Goal: Task Accomplishment & Management: Manage account settings

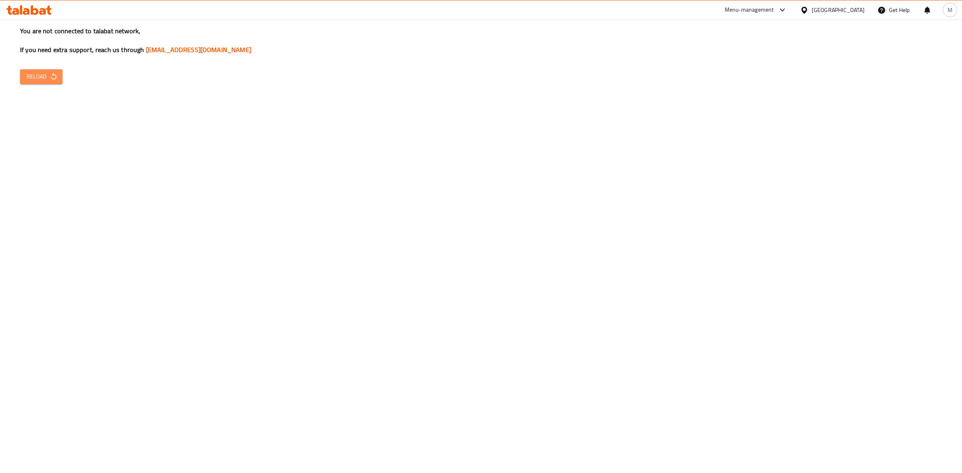
click at [57, 73] on button "Reload" at bounding box center [41, 76] width 42 height 15
click at [812, 10] on div at bounding box center [806, 10] width 12 height 9
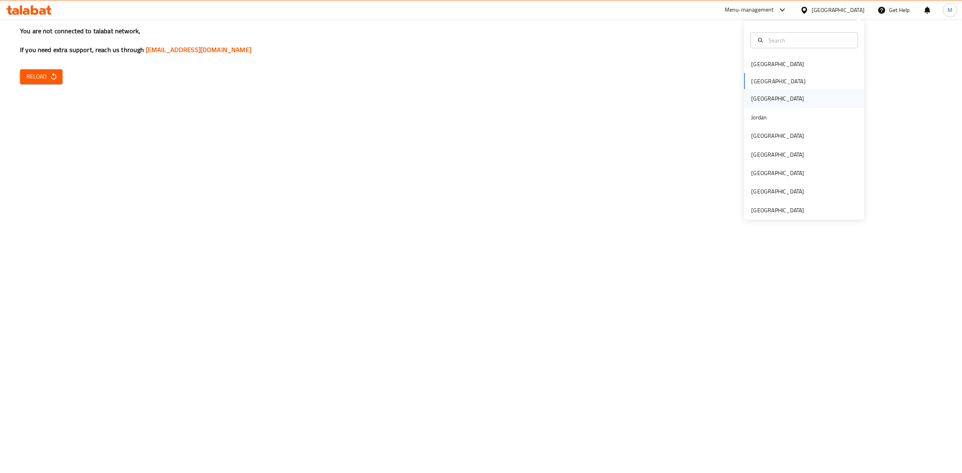
click at [778, 99] on div "Iraq" at bounding box center [804, 98] width 120 height 18
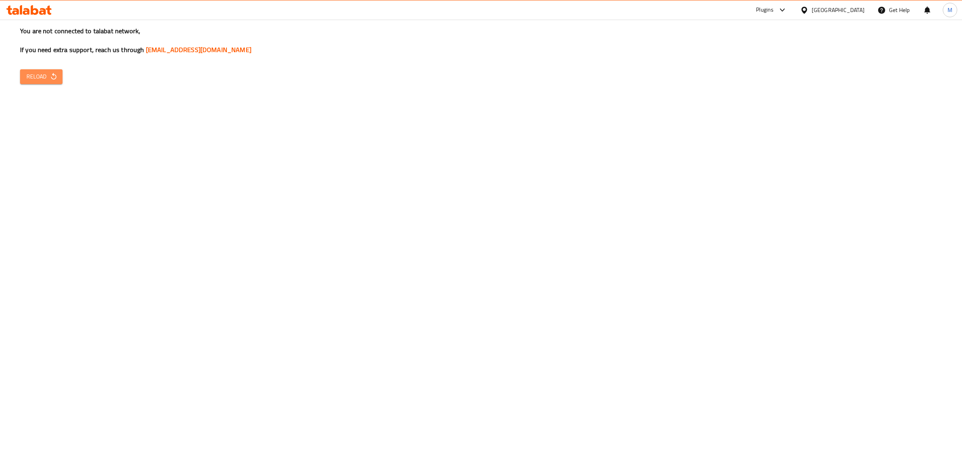
click at [45, 71] on button "Reload" at bounding box center [41, 76] width 42 height 15
click at [854, 12] on div "[GEOGRAPHIC_DATA]" at bounding box center [838, 10] width 53 height 9
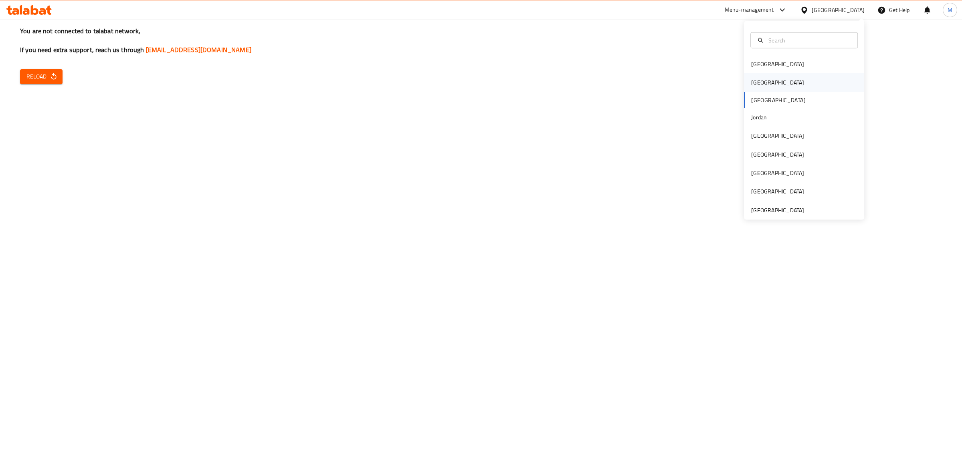
click at [774, 79] on div "[GEOGRAPHIC_DATA]" at bounding box center [804, 82] width 120 height 18
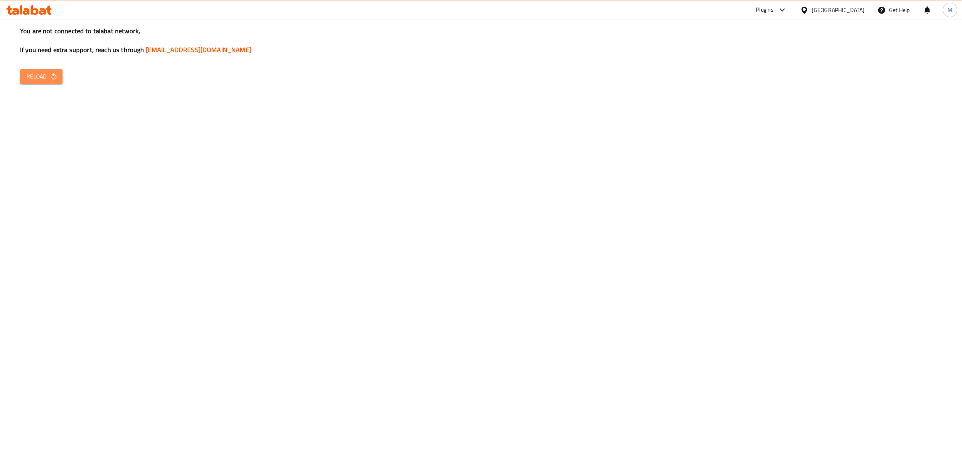
click at [46, 81] on span "Reload" at bounding box center [41, 77] width 30 height 10
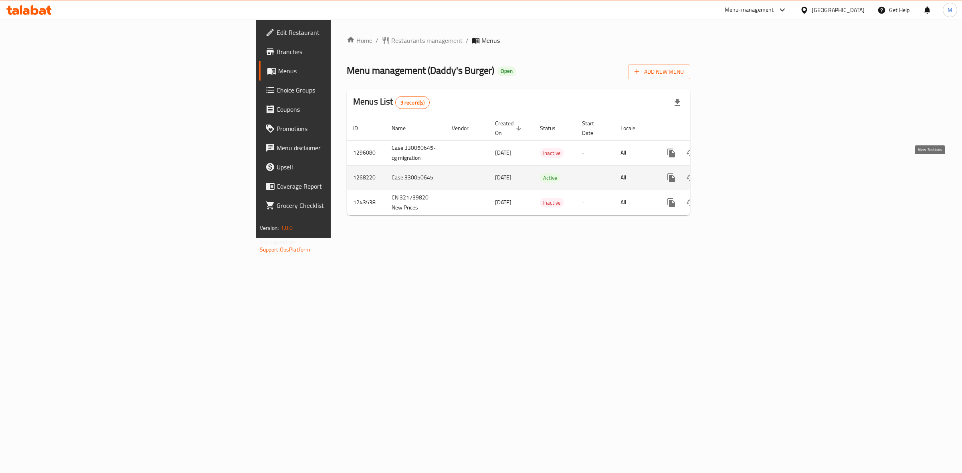
click at [734, 173] on icon "enhanced table" at bounding box center [729, 178] width 10 height 10
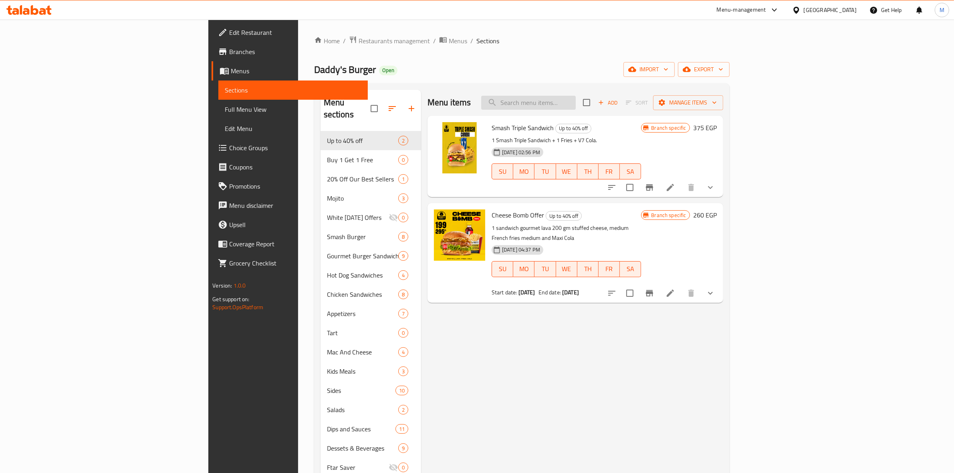
click at [576, 106] on input "search" at bounding box center [528, 103] width 95 height 14
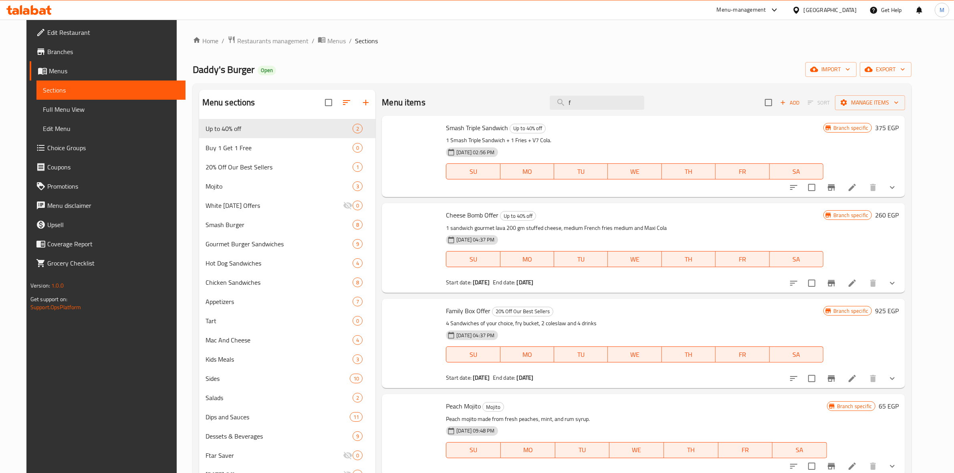
type input "f"
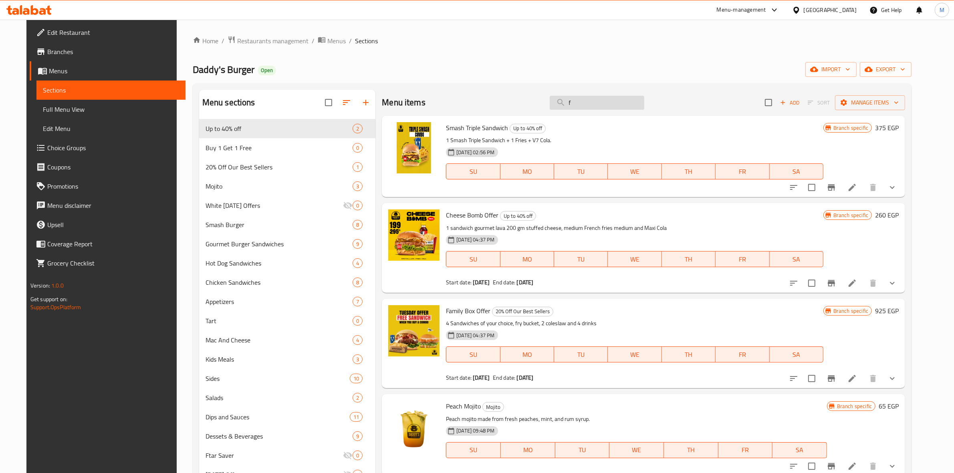
click at [622, 103] on input "f" at bounding box center [597, 103] width 95 height 14
paste input "Family Box Offer"
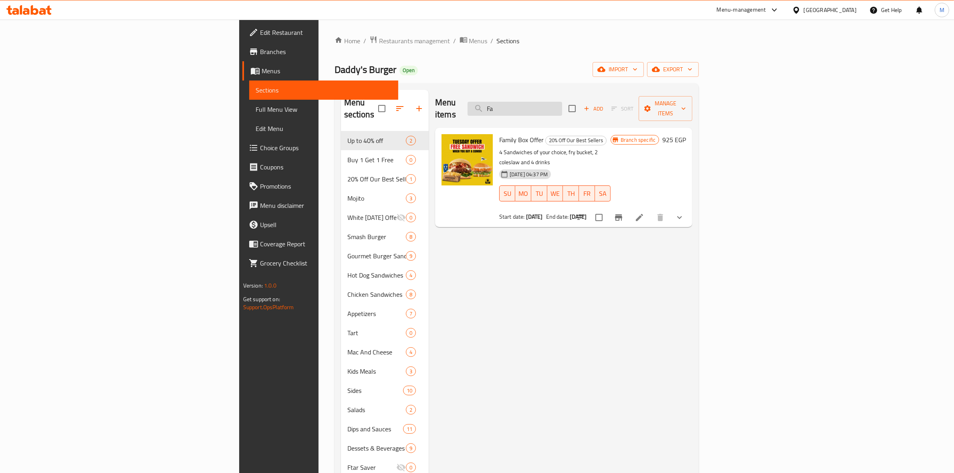
type input "F"
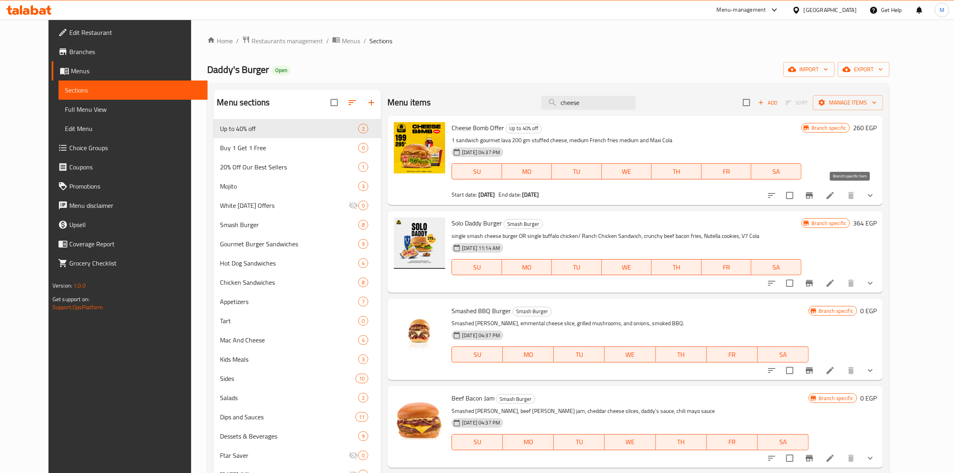
type input "cheese"
click at [813, 195] on icon "Branch-specific-item" at bounding box center [809, 195] width 7 height 6
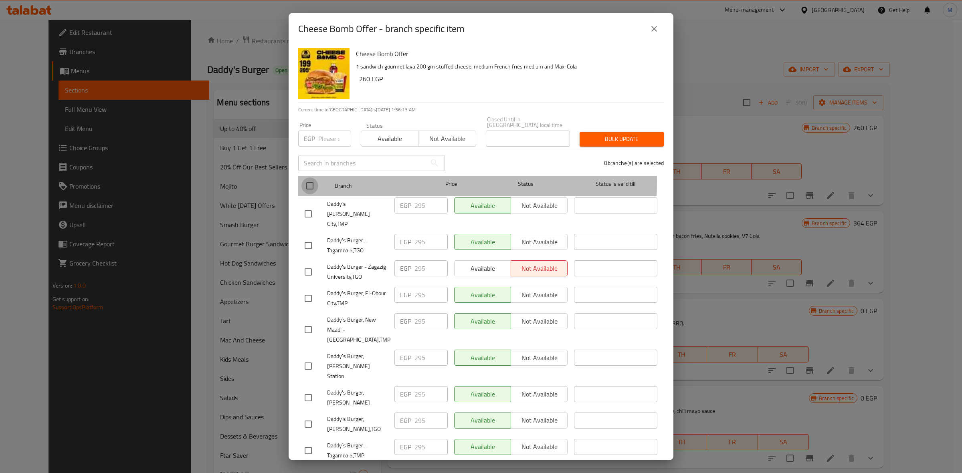
click at [307, 178] on input "checkbox" at bounding box center [309, 186] width 17 height 17
checkbox input "true"
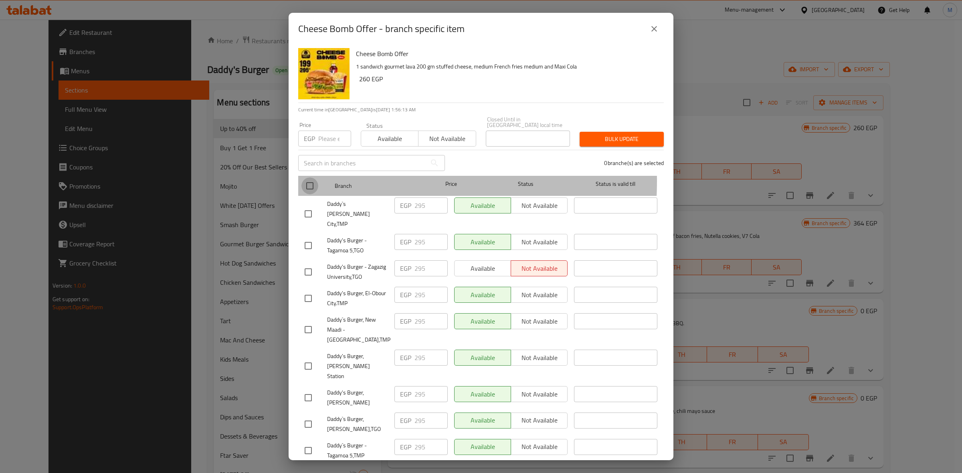
checkbox input "true"
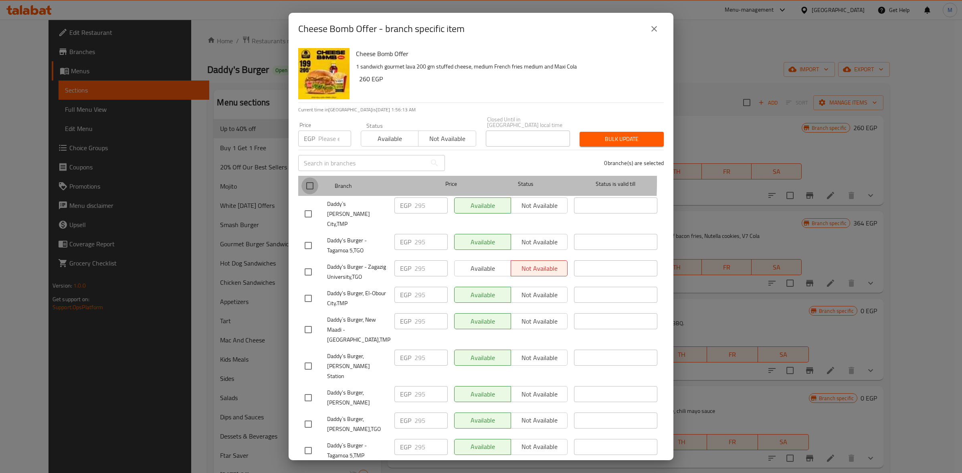
checkbox input "true"
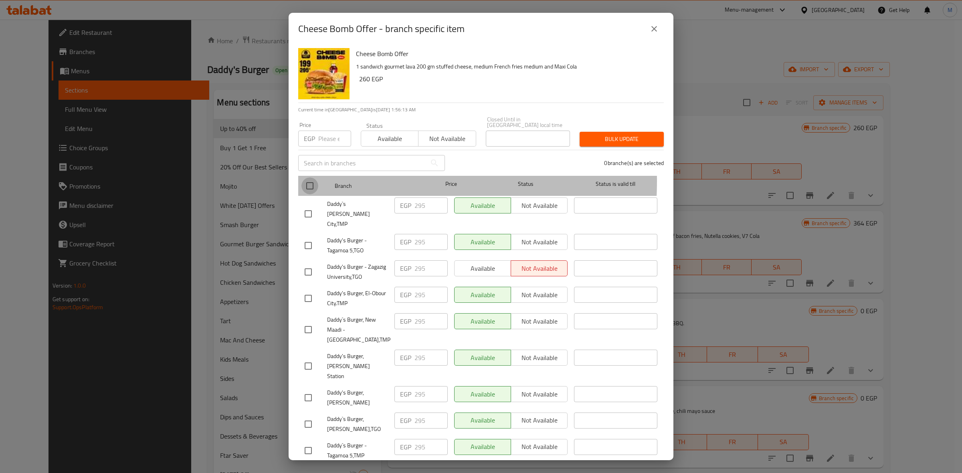
checkbox input "true"
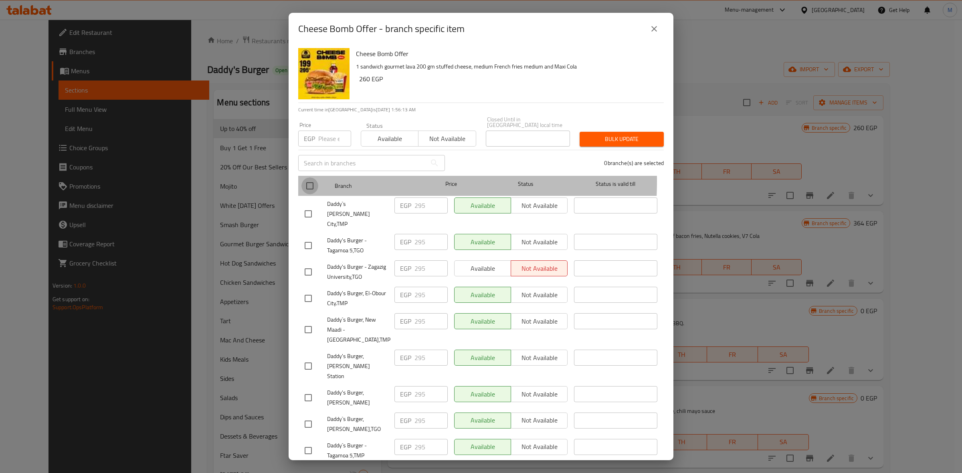
checkbox input "true"
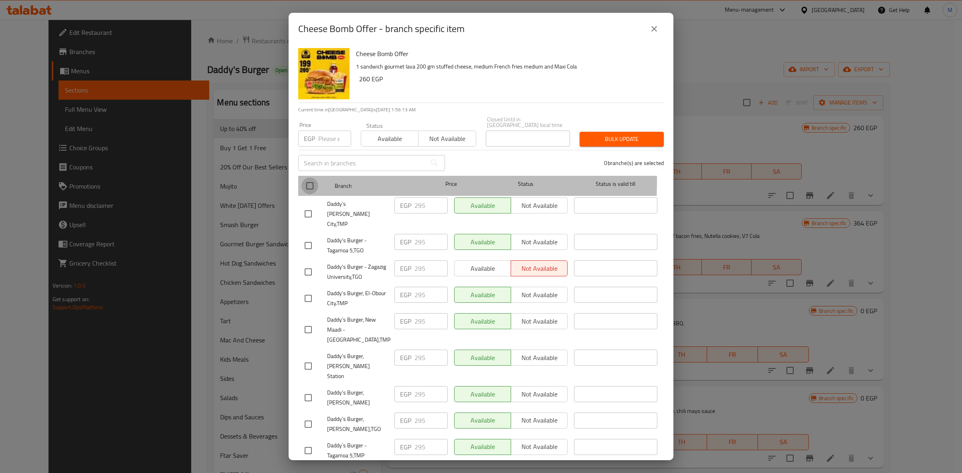
checkbox input "true"
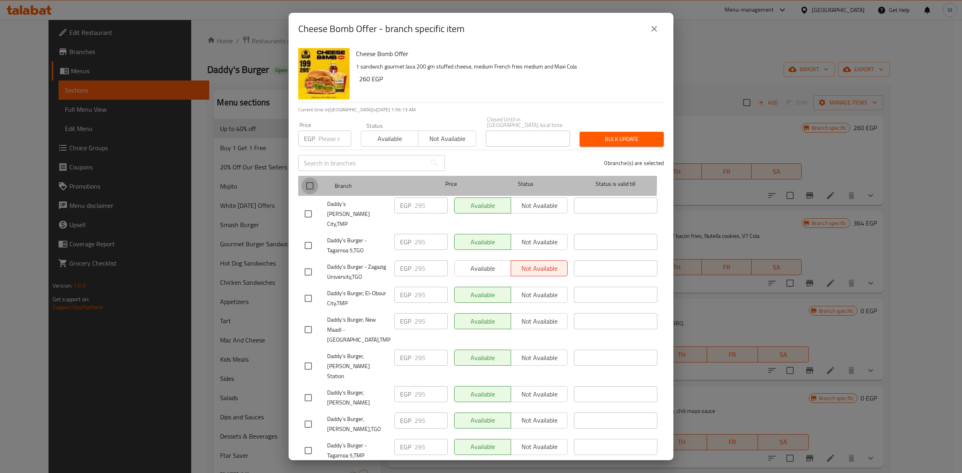
checkbox input "true"
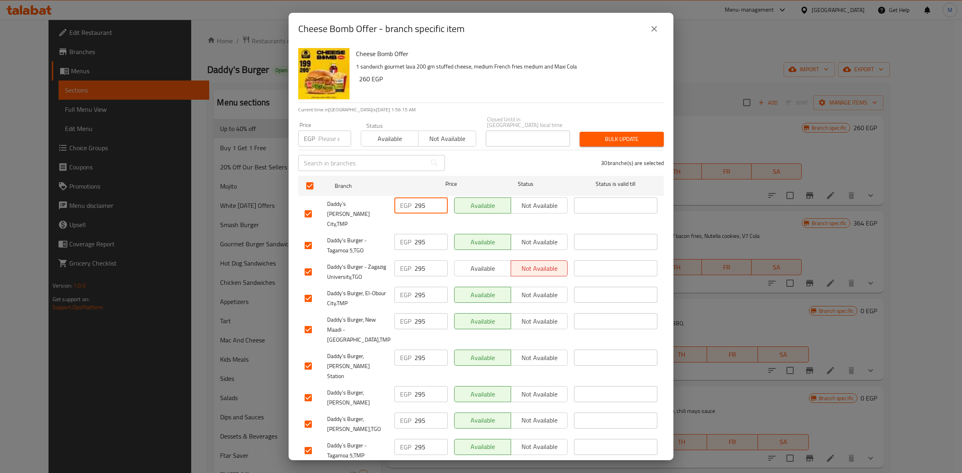
click at [429, 200] on input "295" at bounding box center [430, 206] width 33 height 16
click at [418, 200] on input "294" at bounding box center [430, 206] width 33 height 16
type input "294"
click at [325, 132] on input "number" at bounding box center [334, 139] width 33 height 16
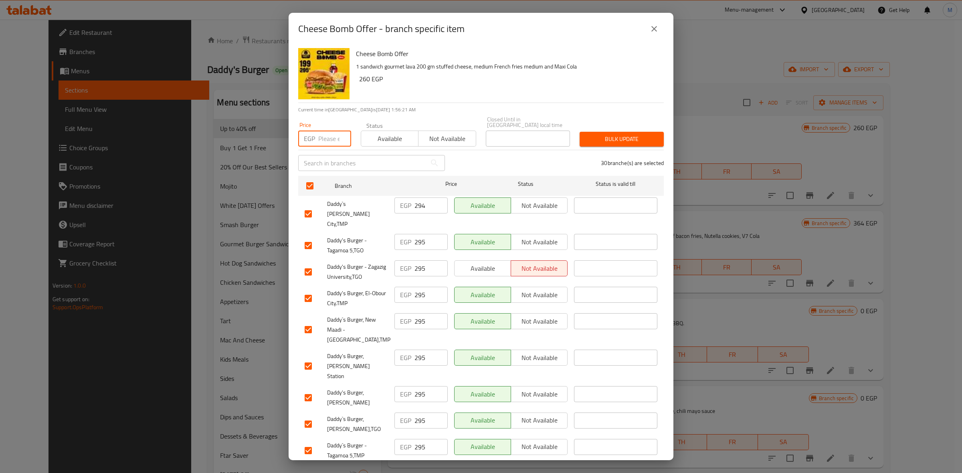
paste input "294"
type input "294"
click at [636, 134] on span "Bulk update" at bounding box center [621, 139] width 71 height 10
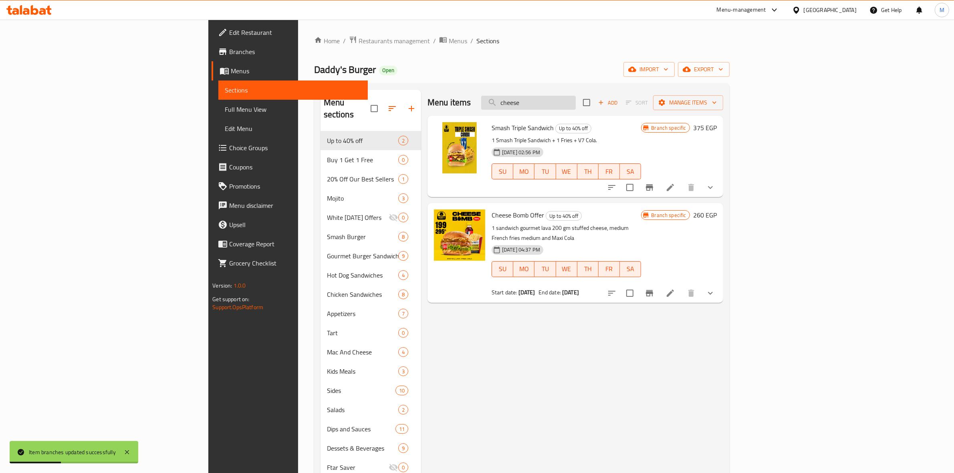
click at [576, 104] on input "cheese" at bounding box center [528, 103] width 95 height 14
type input "c"
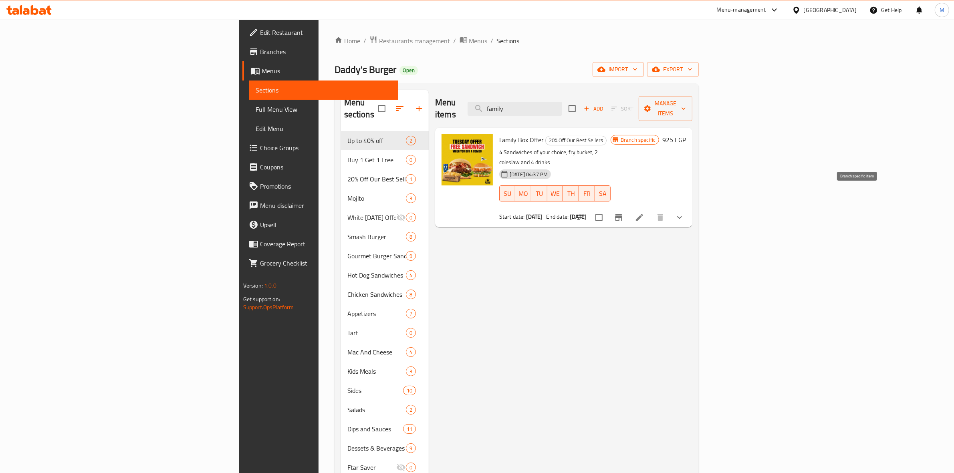
type input "family"
click at [622, 214] on icon "Branch-specific-item" at bounding box center [618, 217] width 7 height 6
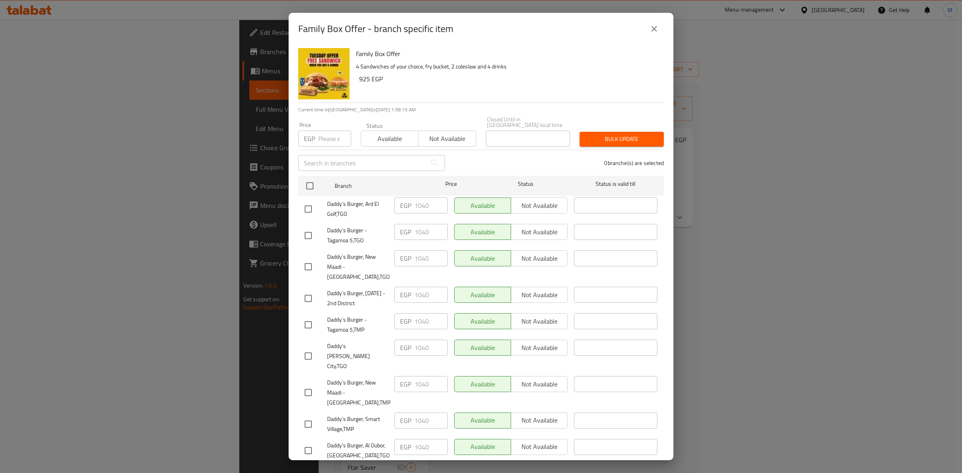
paste input "941"
click at [323, 135] on input "number" at bounding box center [334, 139] width 33 height 16
type input "941"
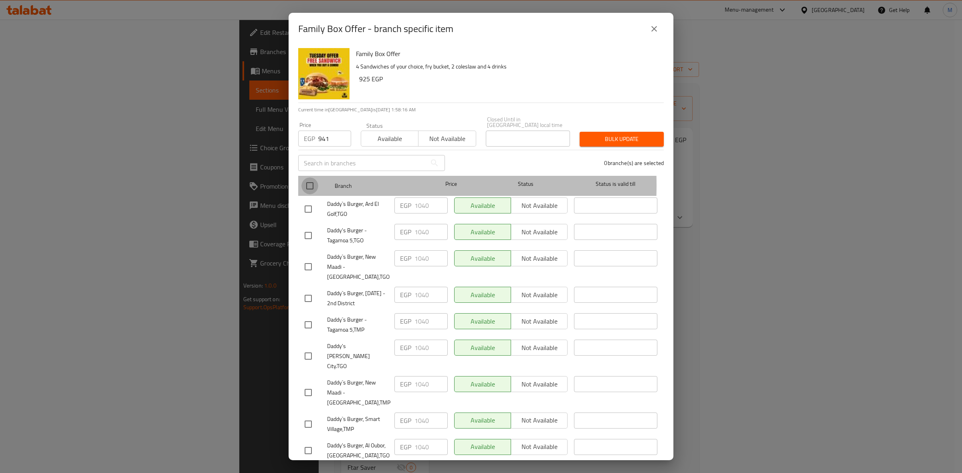
click at [311, 180] on input "checkbox" at bounding box center [309, 186] width 17 height 17
checkbox input "true"
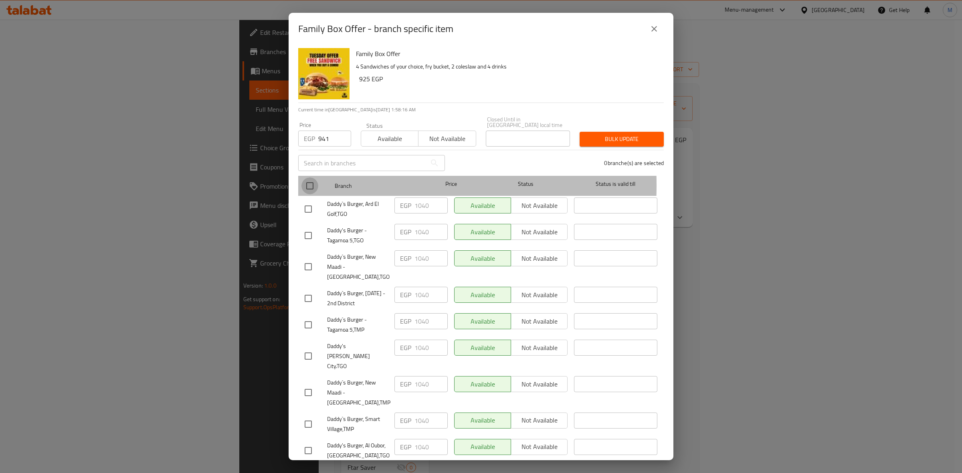
checkbox input "true"
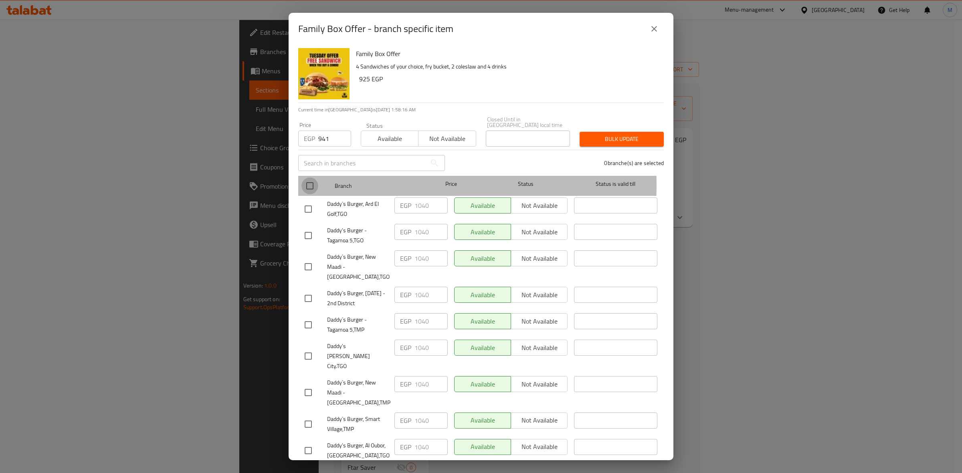
checkbox input "true"
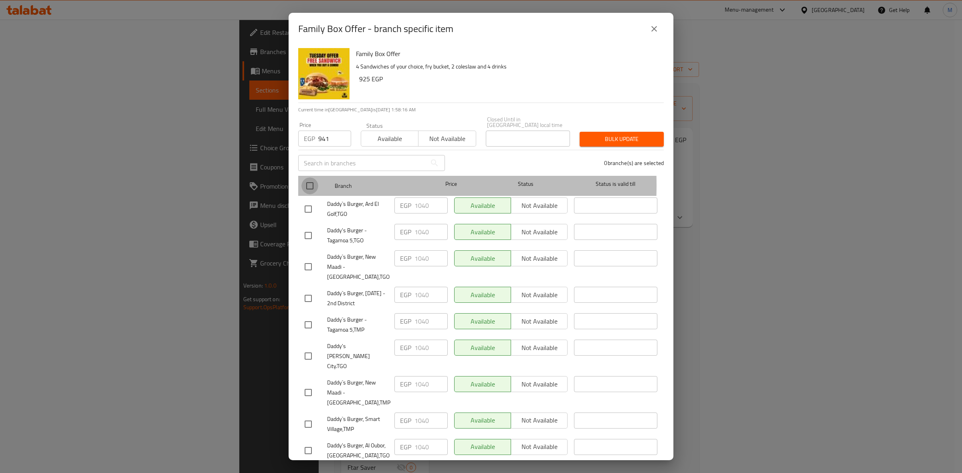
checkbox input "true"
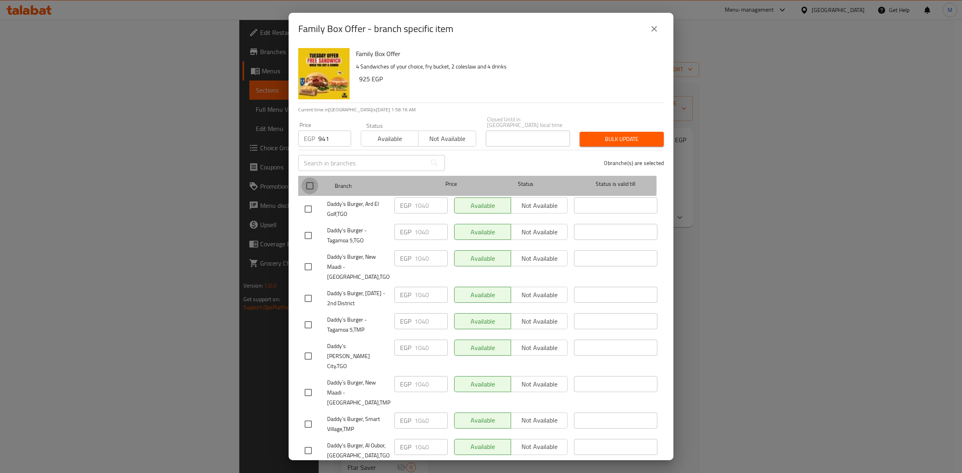
checkbox input "true"
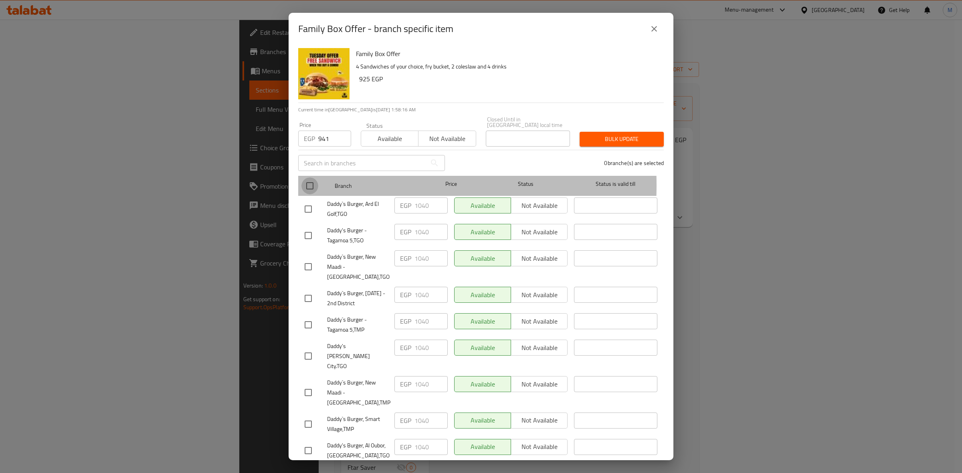
checkbox input "true"
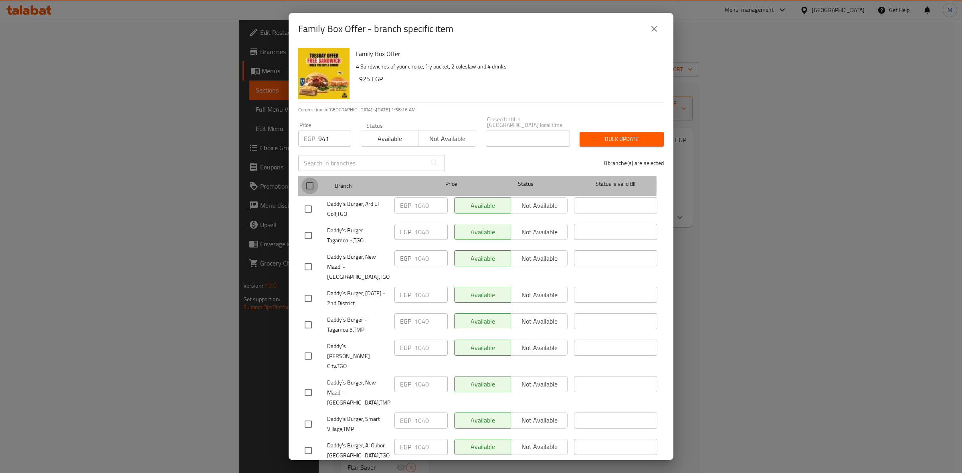
checkbox input "true"
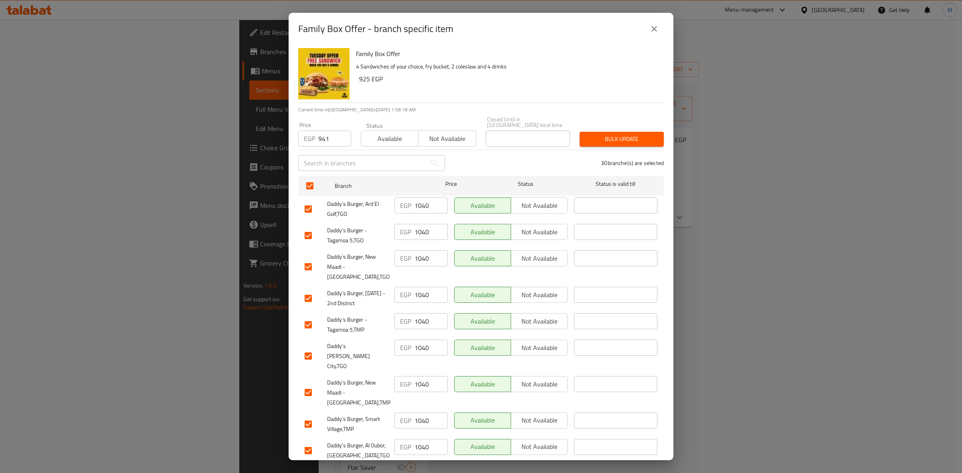
click at [622, 134] on span "Bulk update" at bounding box center [621, 139] width 71 height 10
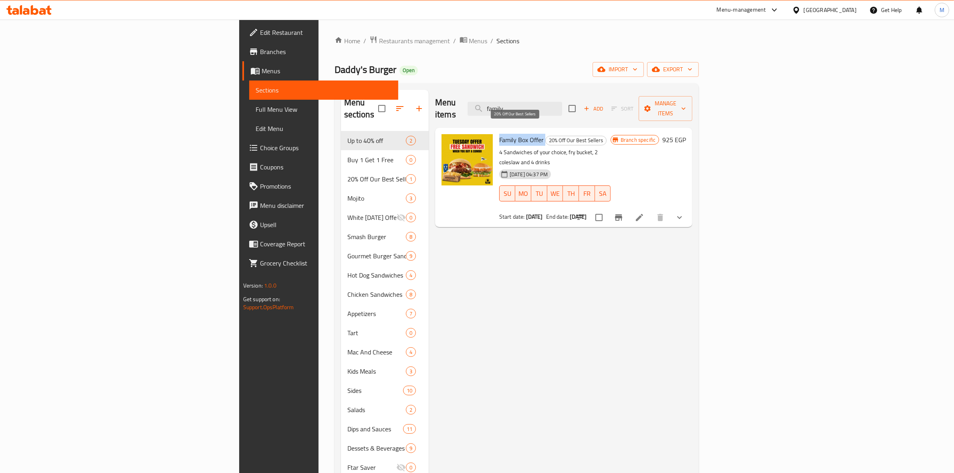
drag, startPoint x: 438, startPoint y: 125, endPoint x: 485, endPoint y: 128, distance: 47.8
click at [496, 131] on div "Family Box Offer 20% Off Our Best Sellers 4 Sandwiches of your choice, fry buck…" at bounding box center [555, 177] width 118 height 93
copy h6 "Family Box Offer"
click at [644, 213] on icon at bounding box center [640, 218] width 10 height 10
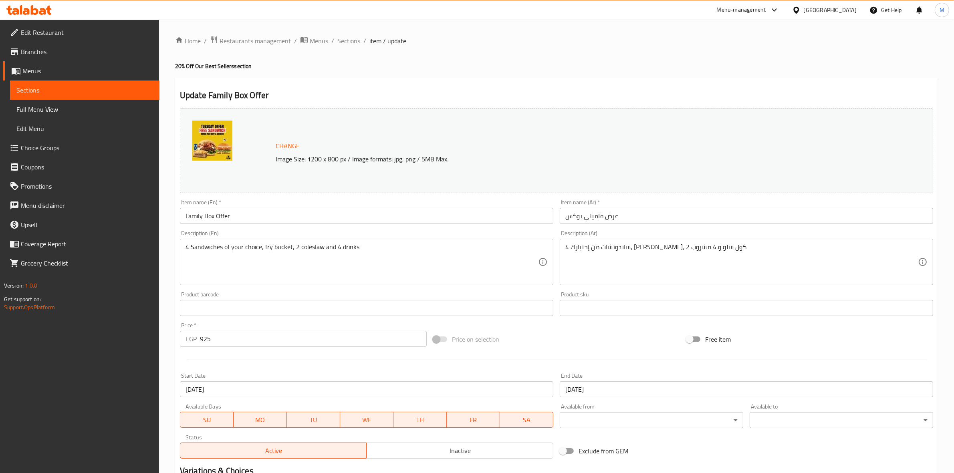
scroll to position [103, 0]
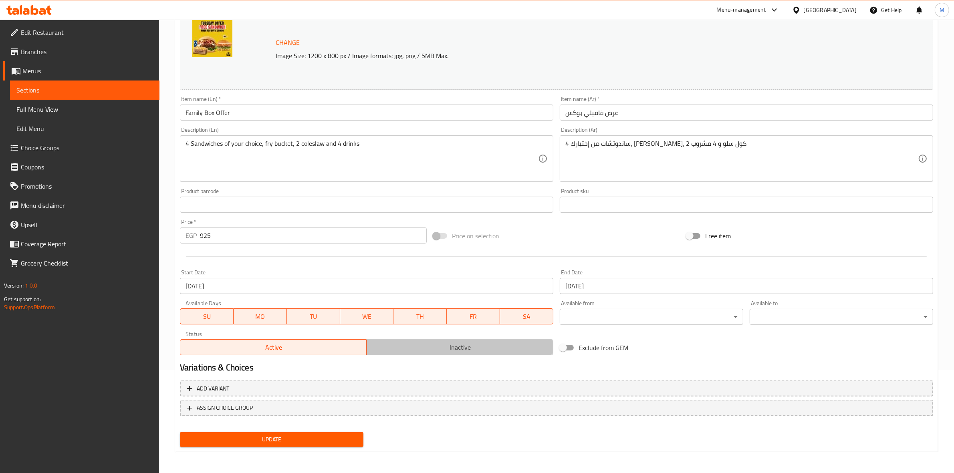
click at [433, 349] on span "Inactive" at bounding box center [460, 348] width 180 height 12
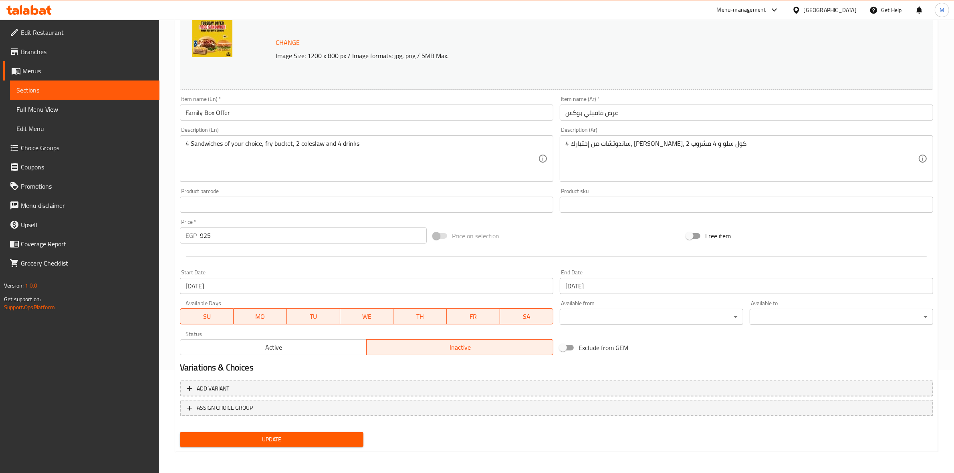
click at [326, 437] on span "Update" at bounding box center [271, 440] width 171 height 10
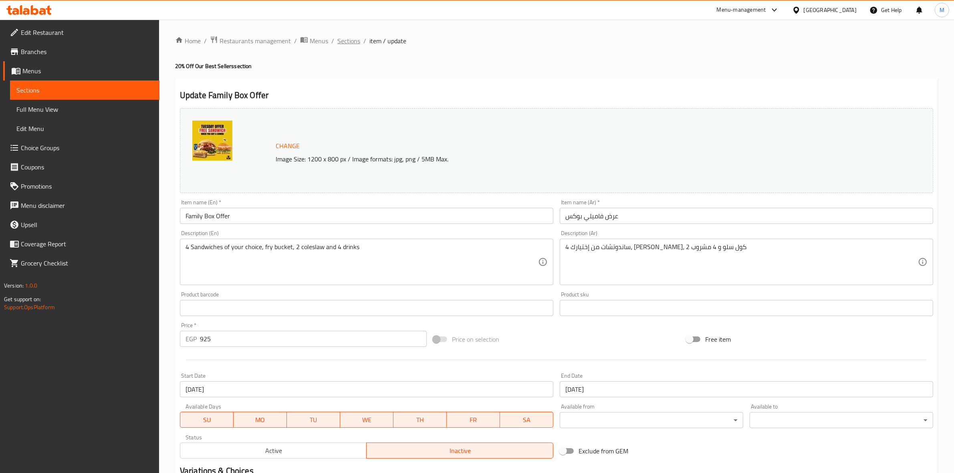
click at [351, 43] on span "Sections" at bounding box center [348, 41] width 23 height 10
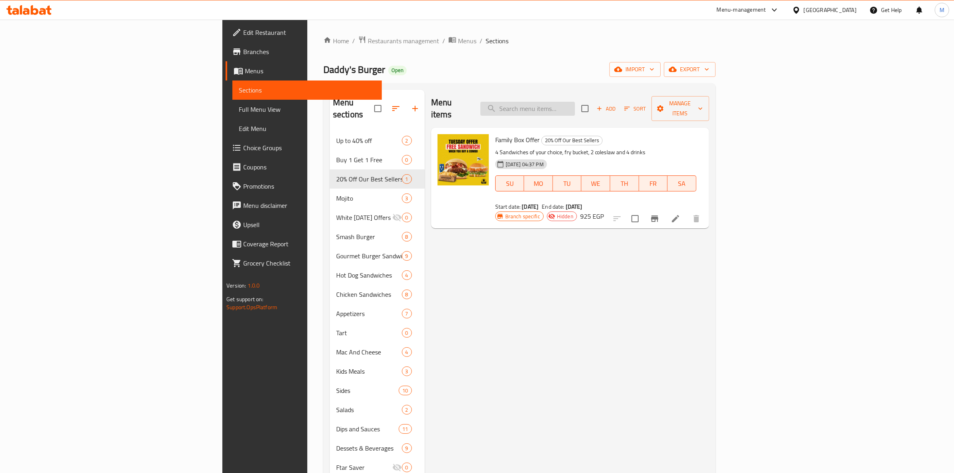
click at [575, 105] on input "search" at bounding box center [528, 109] width 95 height 14
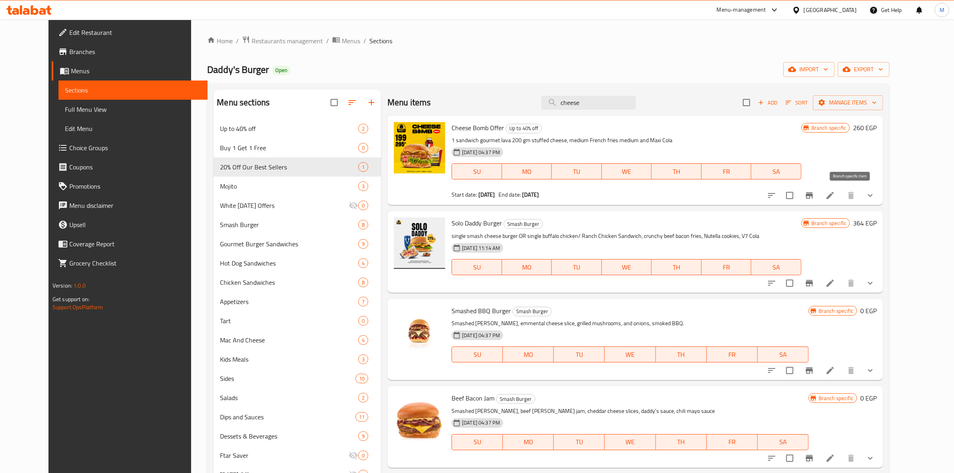
type input "cheese"
click at [819, 198] on button "Branch-specific-item" at bounding box center [809, 195] width 19 height 19
click at [814, 197] on icon "Branch-specific-item" at bounding box center [810, 196] width 10 height 10
click at [842, 198] on li at bounding box center [830, 195] width 22 height 14
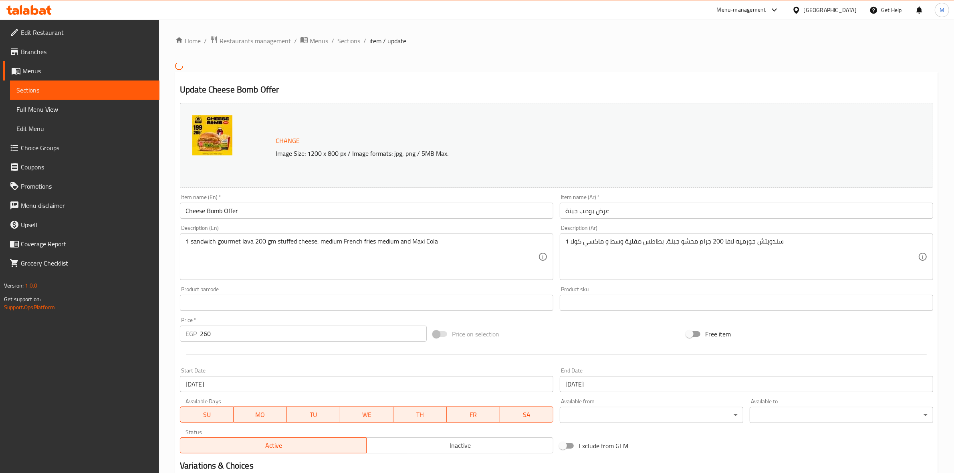
scroll to position [98, 0]
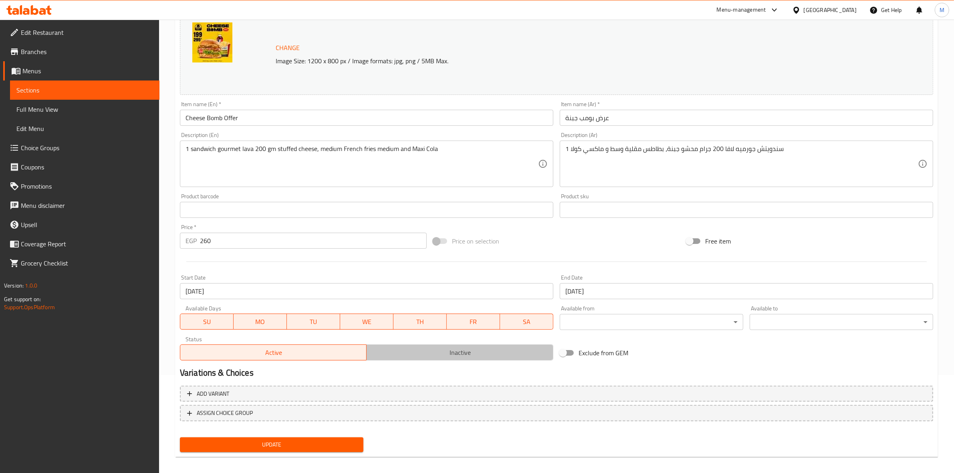
click at [456, 351] on span "Inactive" at bounding box center [460, 353] width 180 height 12
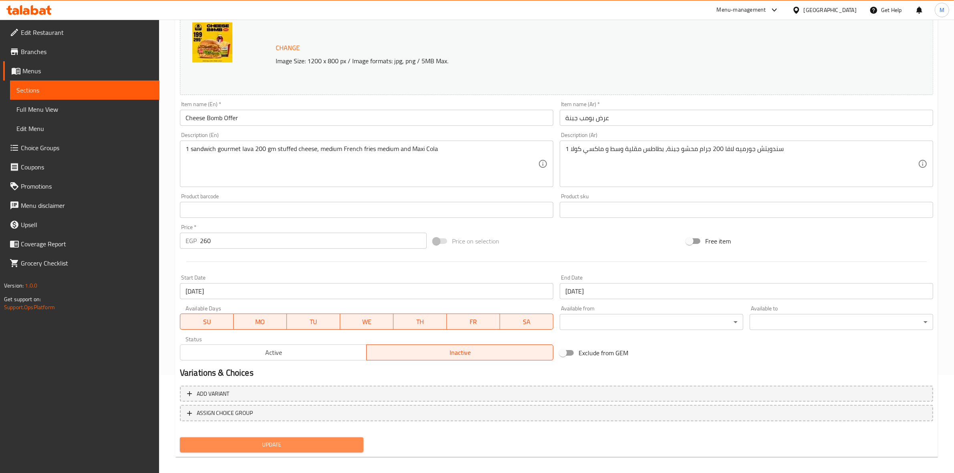
click at [313, 438] on button "Update" at bounding box center [272, 445] width 184 height 15
click at [93, 57] on link "Branches" at bounding box center [81, 51] width 156 height 19
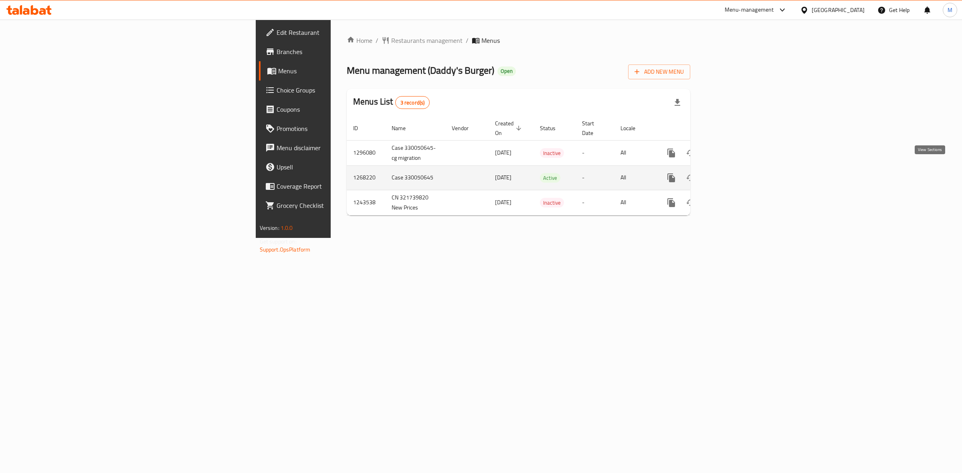
click at [734, 173] on icon "enhanced table" at bounding box center [729, 178] width 10 height 10
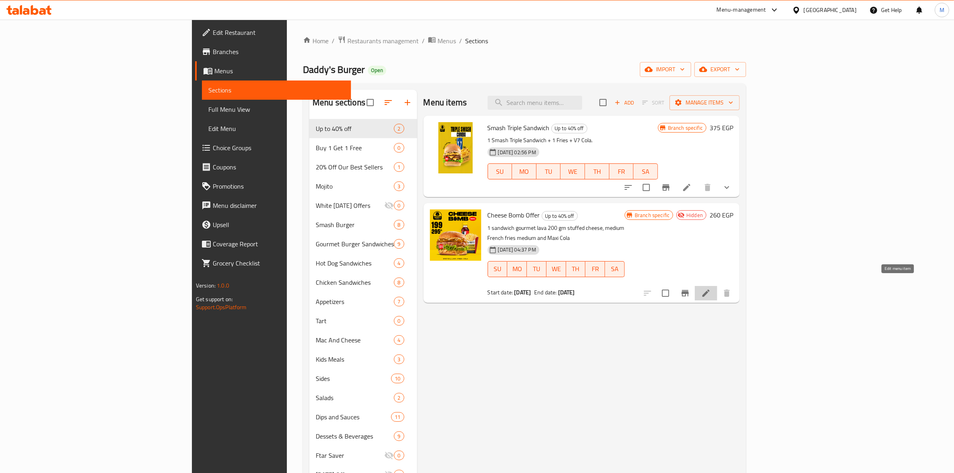
click at [711, 289] on icon at bounding box center [706, 294] width 10 height 10
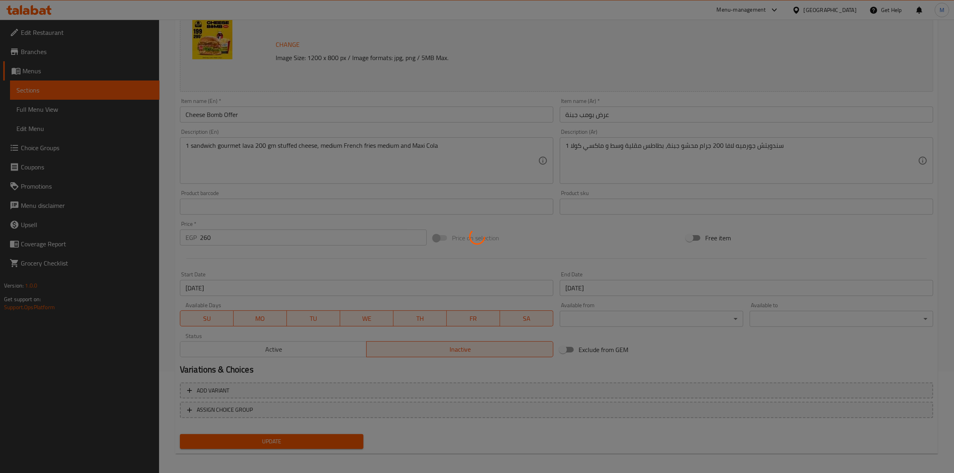
scroll to position [103, 0]
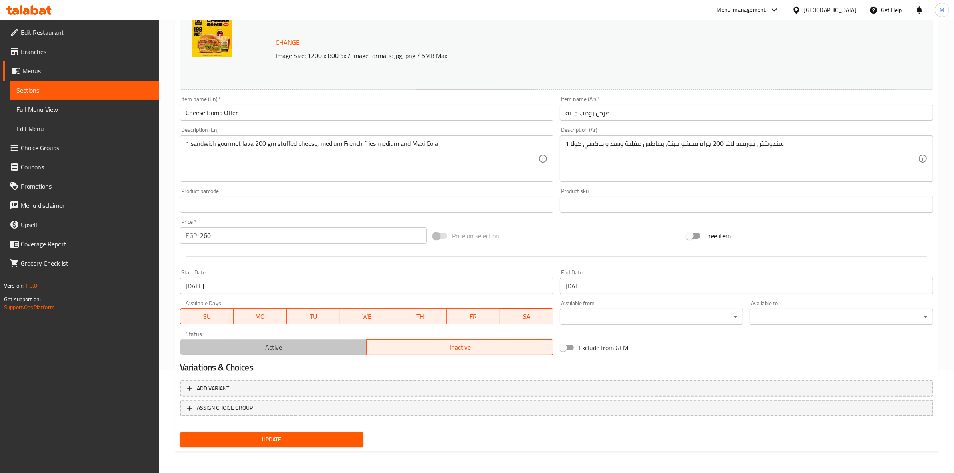
click at [275, 352] on span "Active" at bounding box center [274, 348] width 180 height 12
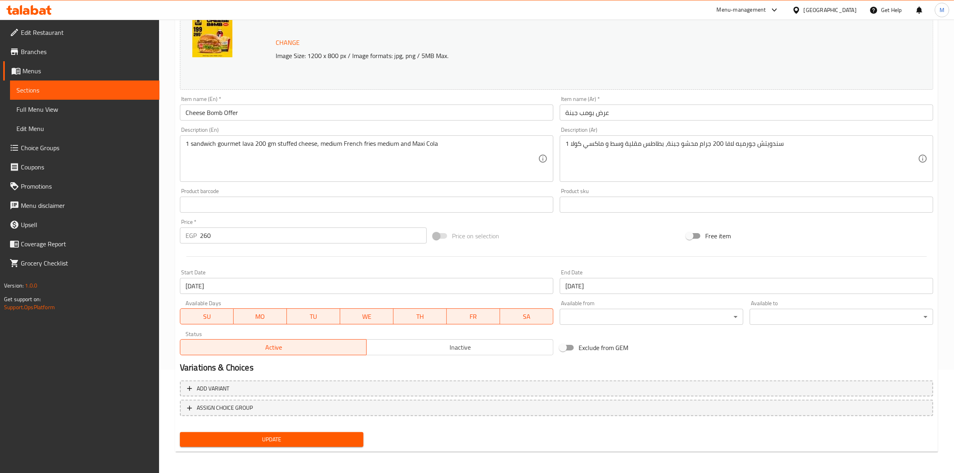
click at [295, 441] on span "Update" at bounding box center [271, 440] width 171 height 10
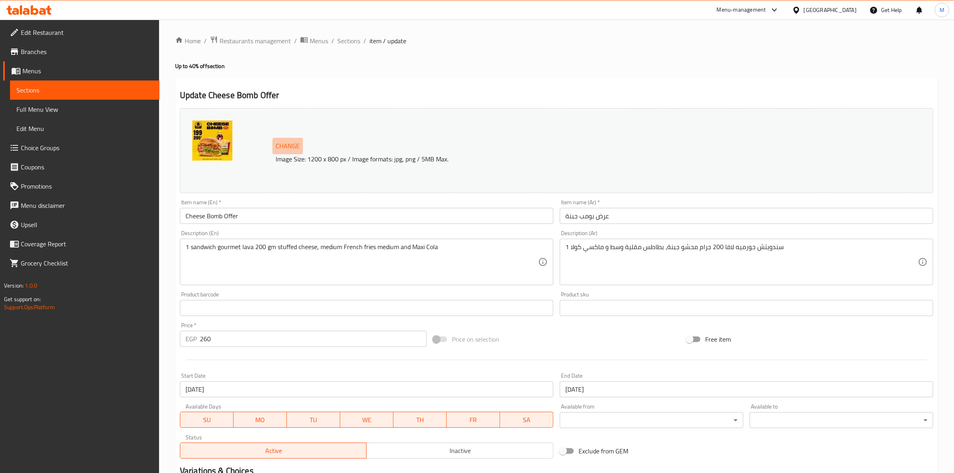
click at [287, 149] on span "Change" at bounding box center [288, 146] width 24 height 12
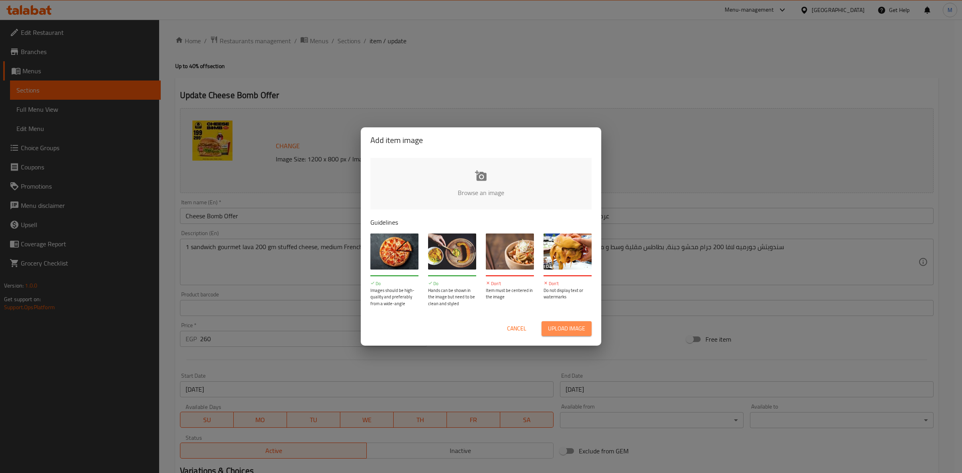
click at [573, 330] on span "Upload image" at bounding box center [566, 329] width 37 height 10
type input "C:\fakepath\Cheese Bomb.png"
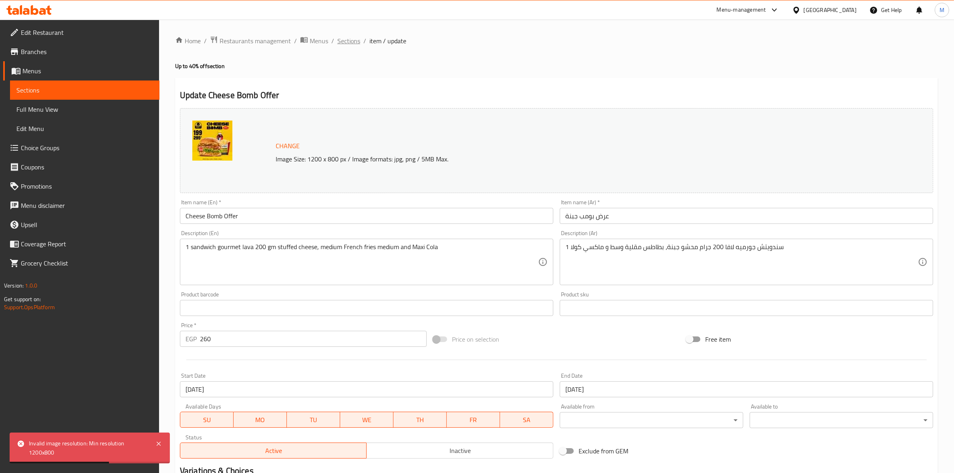
click at [349, 39] on span "Sections" at bounding box center [348, 41] width 23 height 10
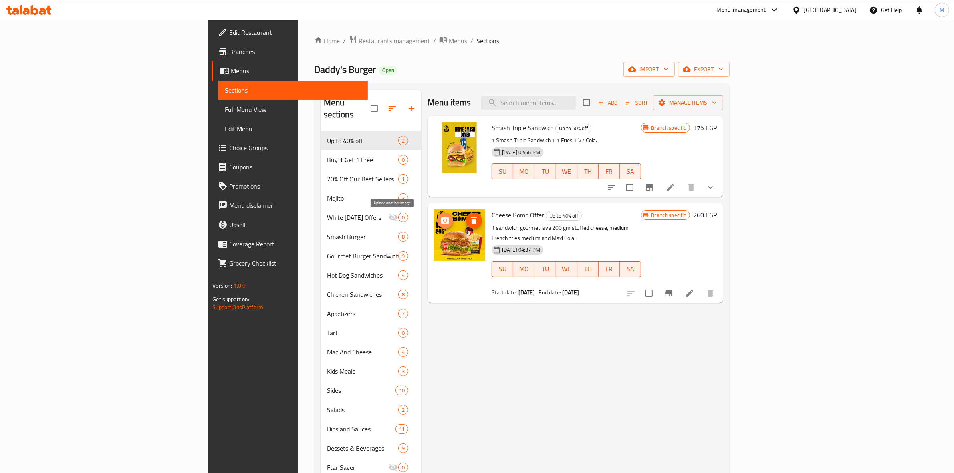
click at [444, 222] on circle "upload picture" at bounding box center [445, 221] width 2 height 2
click at [576, 108] on input "search" at bounding box center [528, 103] width 95 height 14
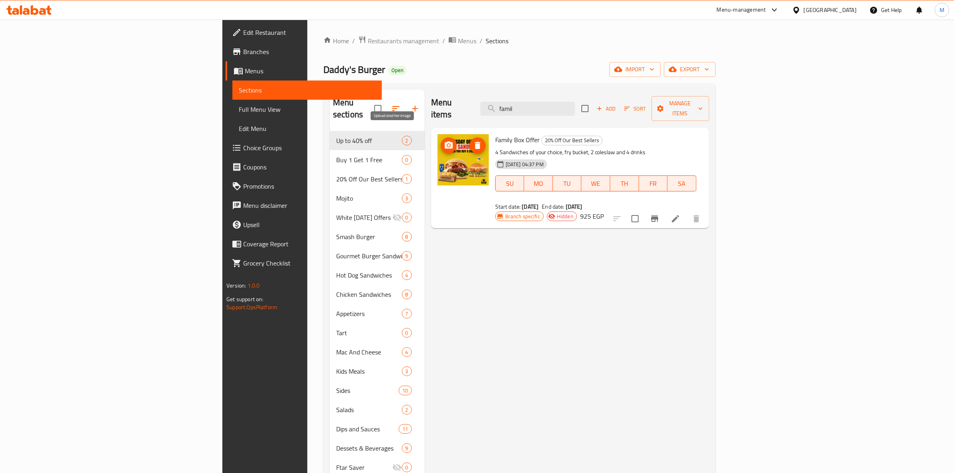
type input "famil"
click at [444, 141] on icon "upload picture" at bounding box center [449, 146] width 10 height 10
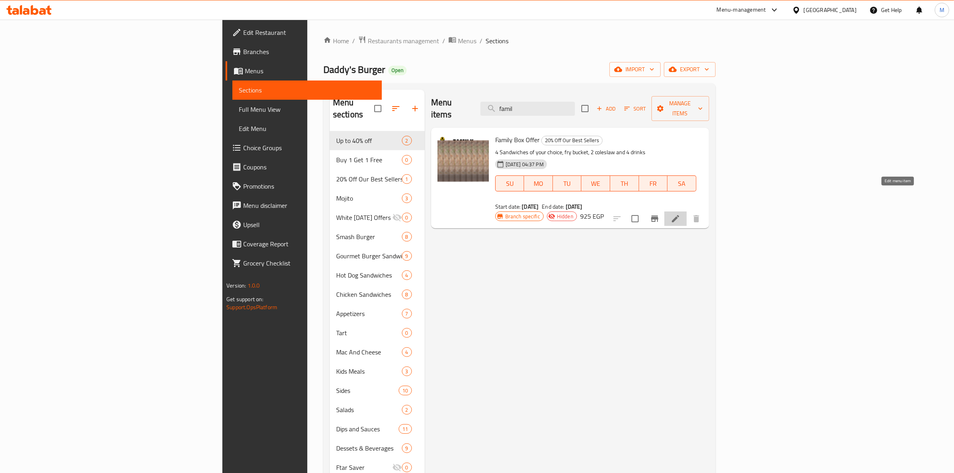
click at [679, 215] on icon at bounding box center [675, 218] width 7 height 7
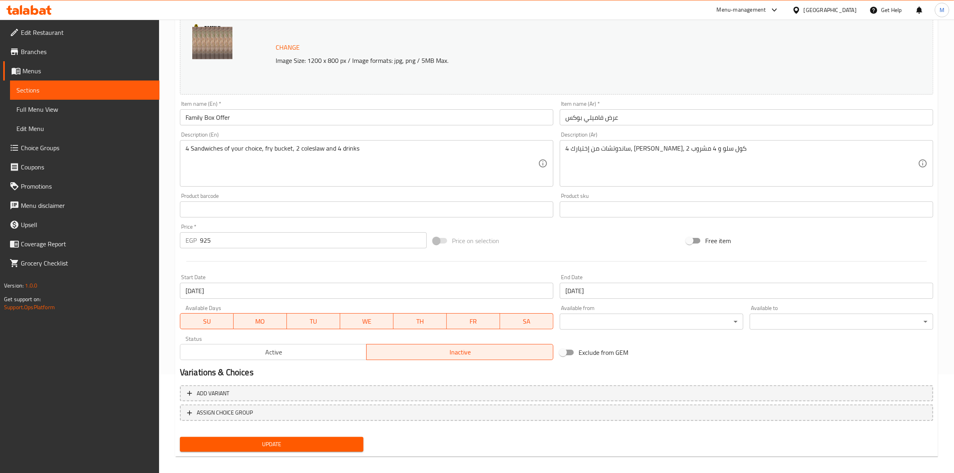
scroll to position [103, 0]
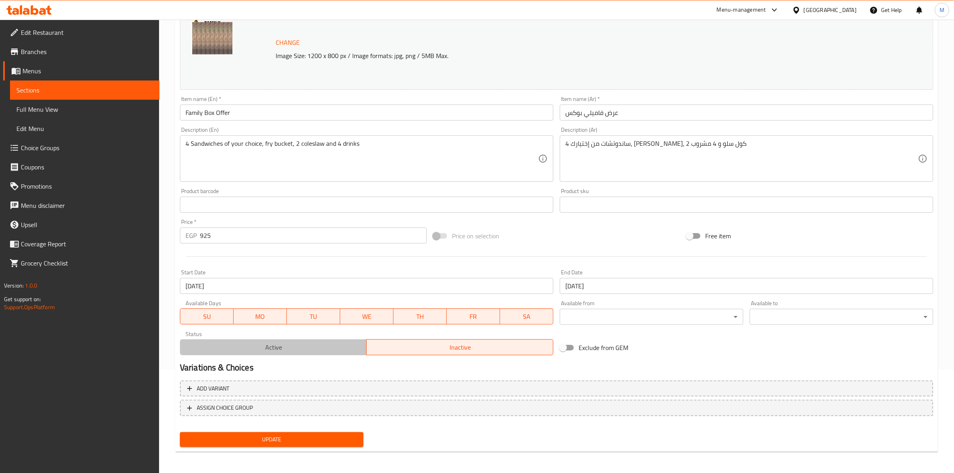
click at [284, 349] on span "Active" at bounding box center [274, 348] width 180 height 12
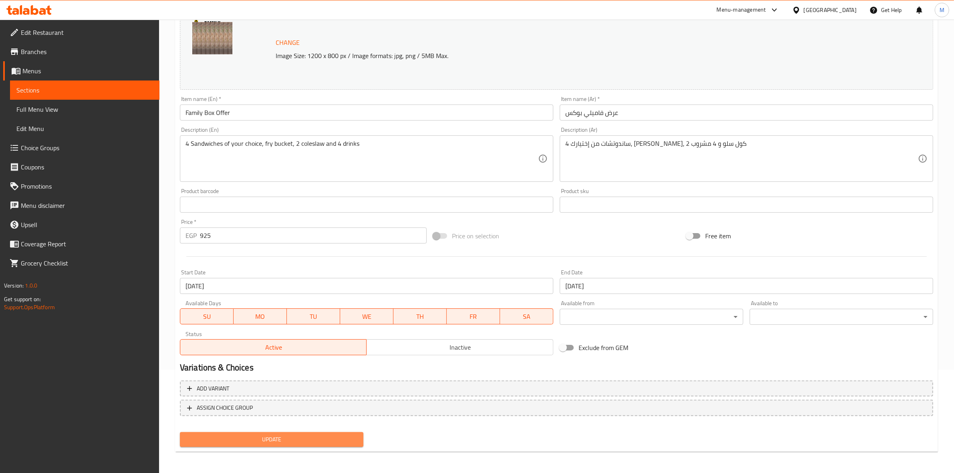
click at [307, 441] on span "Update" at bounding box center [271, 440] width 171 height 10
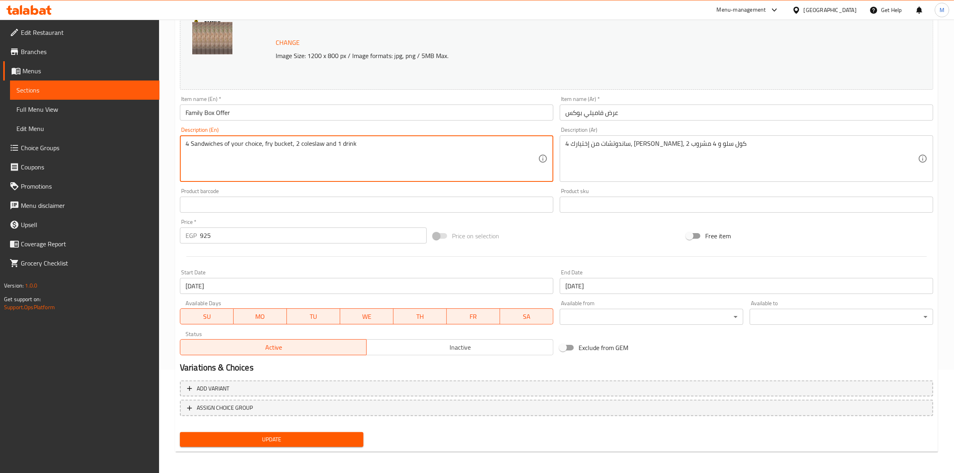
type textarea "4 Sandwiches of your choice, fry bucket, 2 coleslaw and 1 drink"
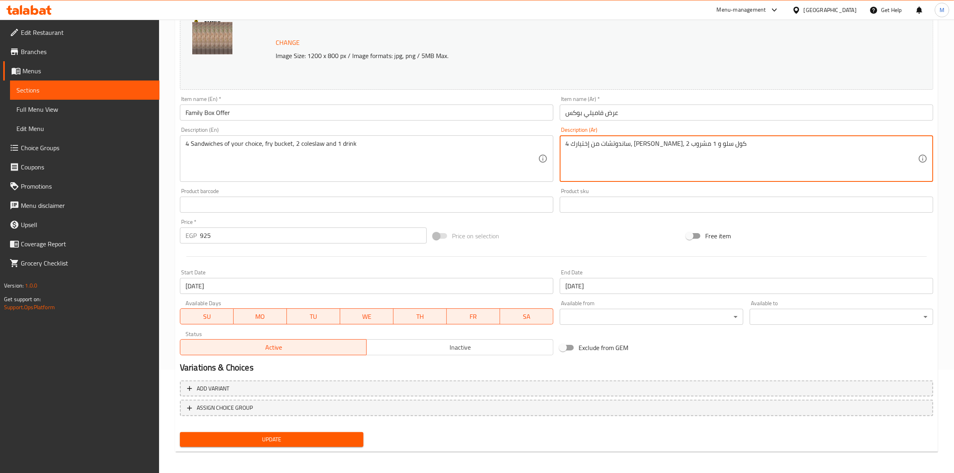
type textarea "4 ساندوتشات من إختيارك، [PERSON_NAME]، 2 كول سلو و 1 مشروب"
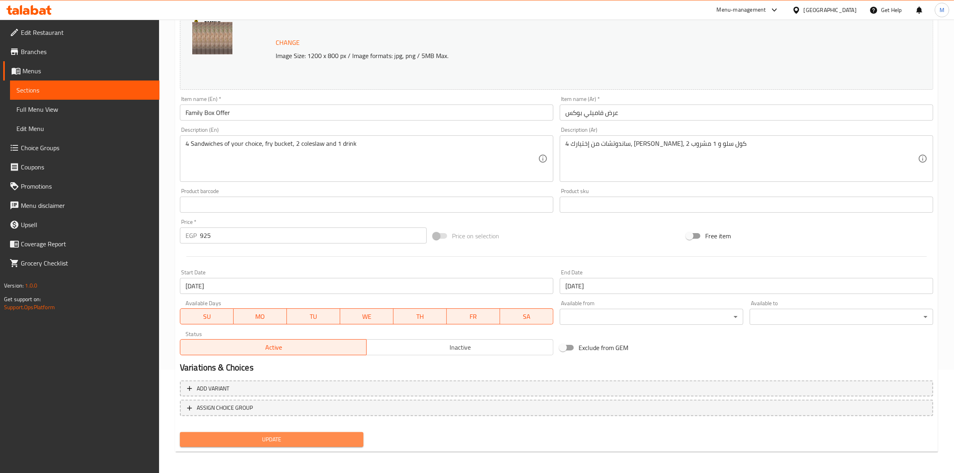
click at [319, 437] on span "Update" at bounding box center [271, 440] width 171 height 10
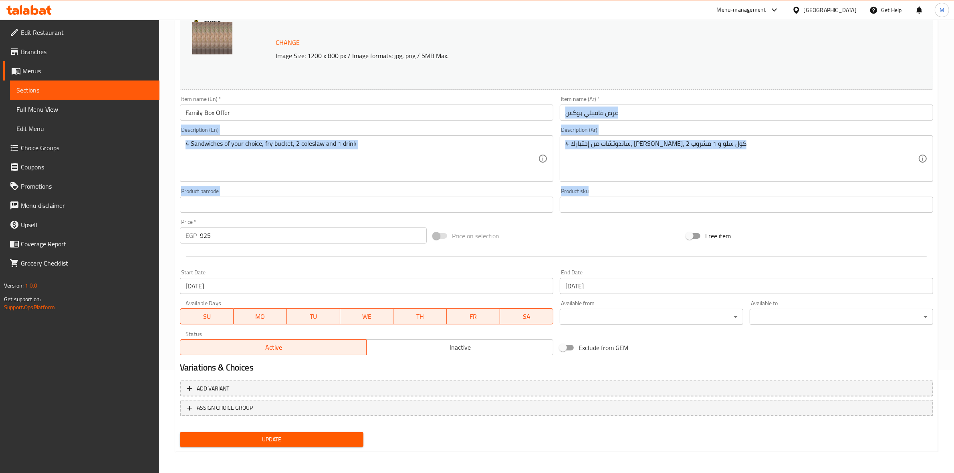
drag, startPoint x: 936, startPoint y: 208, endPoint x: 961, endPoint y: 117, distance: 94.4
click at [954, 117] on html "​ Menu-management [GEOGRAPHIC_DATA] Get Help M Edit Restaurant Branches Menus S…" at bounding box center [477, 133] width 954 height 473
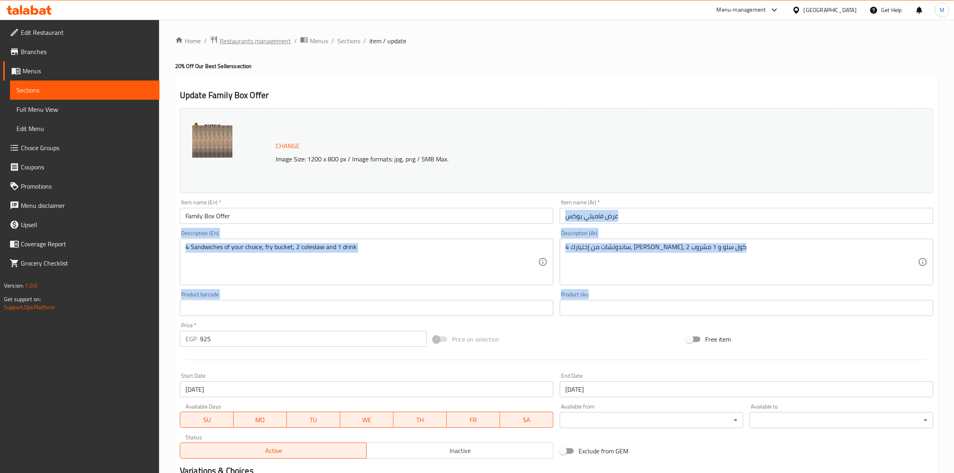
click at [257, 38] on span "Restaurants management" at bounding box center [255, 41] width 71 height 10
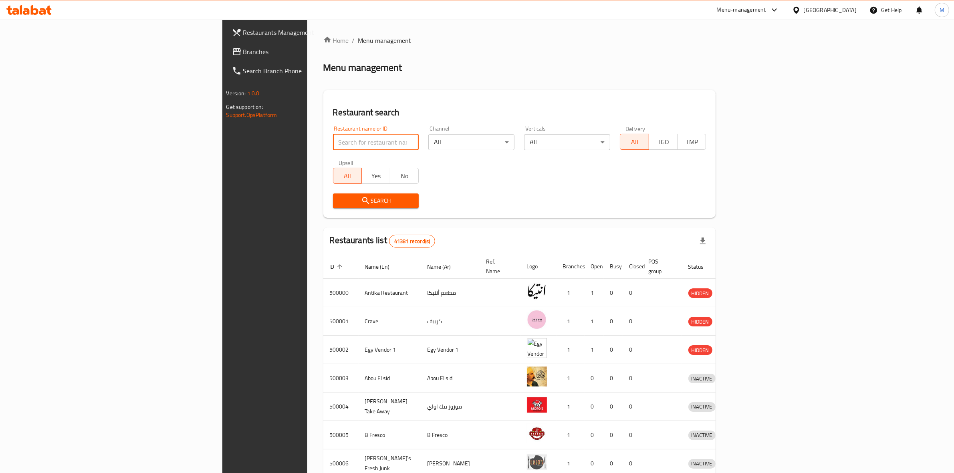
click at [333, 137] on input "search" at bounding box center [376, 142] width 86 height 16
type input "crave"
click button "Search" at bounding box center [376, 201] width 86 height 15
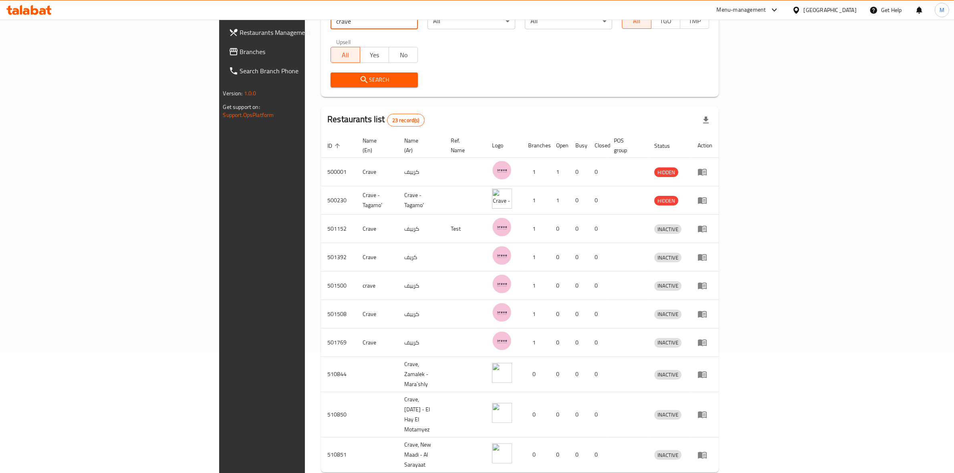
scroll to position [123, 0]
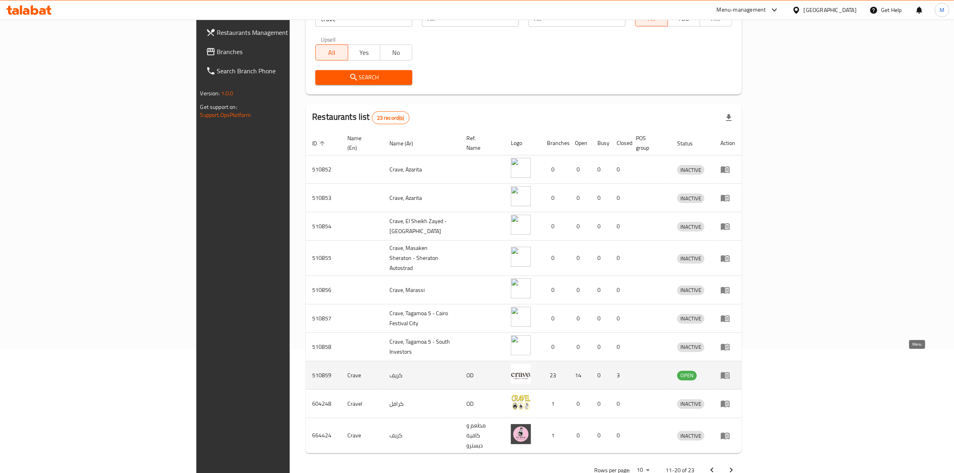
click at [729, 374] on icon "enhanced table" at bounding box center [727, 375] width 3 height 3
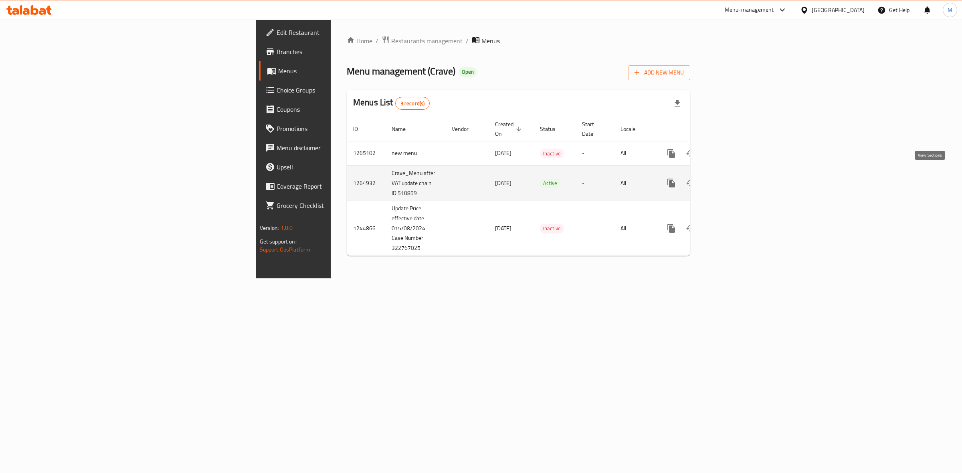
click at [734, 178] on icon "enhanced table" at bounding box center [729, 183] width 10 height 10
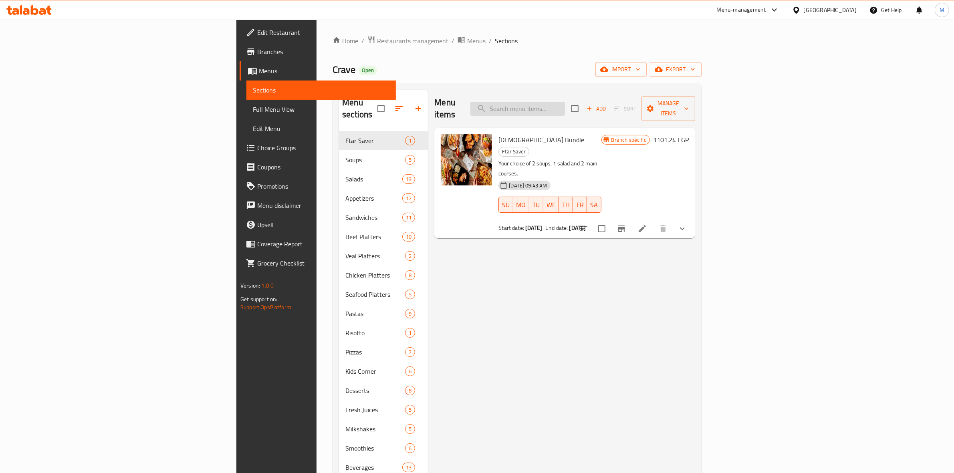
paste input "Tomato Soup"
click at [565, 106] on input "search" at bounding box center [518, 109] width 95 height 14
type input "Tomato Soup"
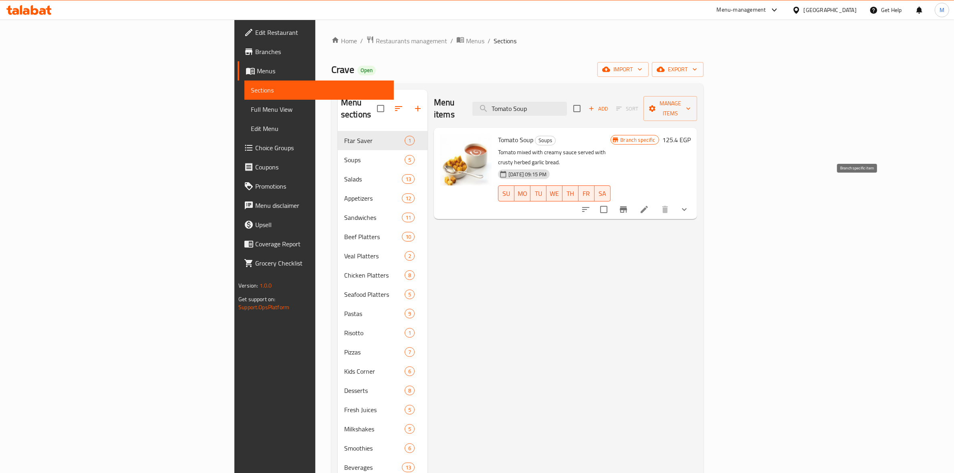
click at [628, 205] on icon "Branch-specific-item" at bounding box center [624, 210] width 10 height 10
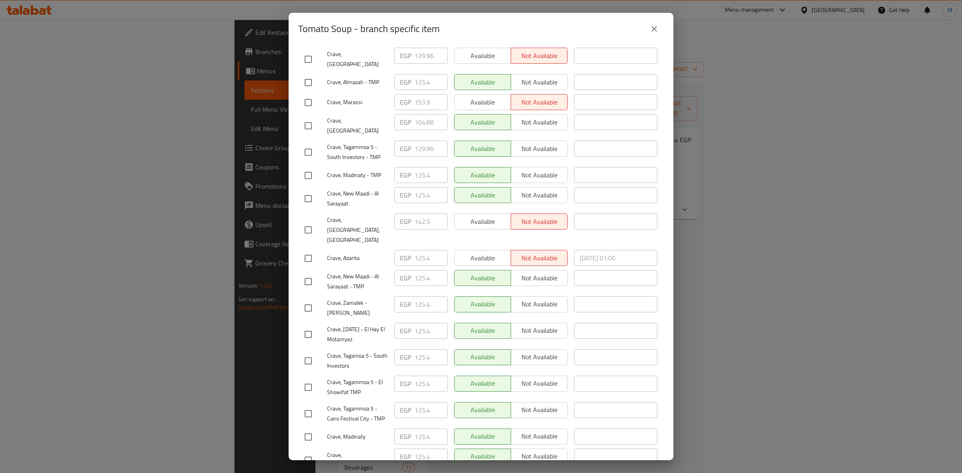
scroll to position [187, 0]
click at [311, 167] on input "checkbox" at bounding box center [308, 175] width 17 height 17
checkbox input "true"
click at [418, 167] on input "125.4" at bounding box center [430, 175] width 33 height 16
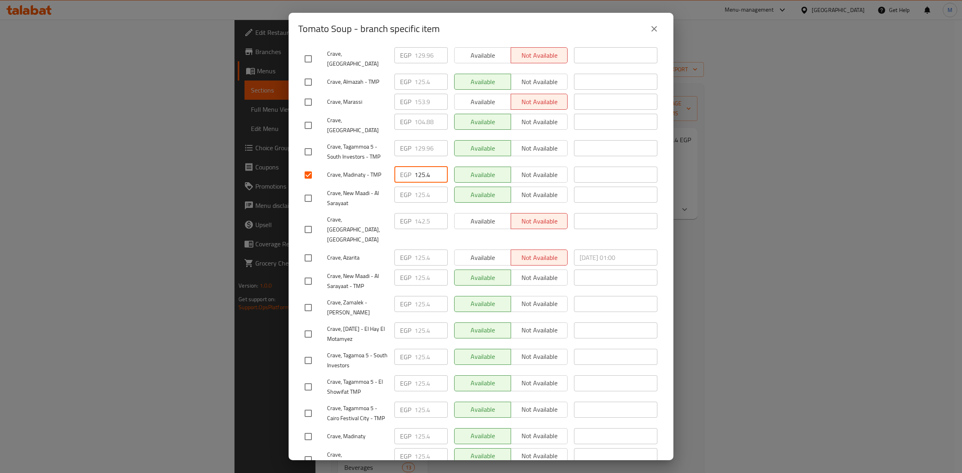
click at [418, 167] on input "125.4" at bounding box center [430, 175] width 33 height 16
click at [311, 143] on input "checkbox" at bounding box center [308, 151] width 17 height 17
checkbox input "true"
click at [421, 140] on input "129.96" at bounding box center [430, 148] width 33 height 16
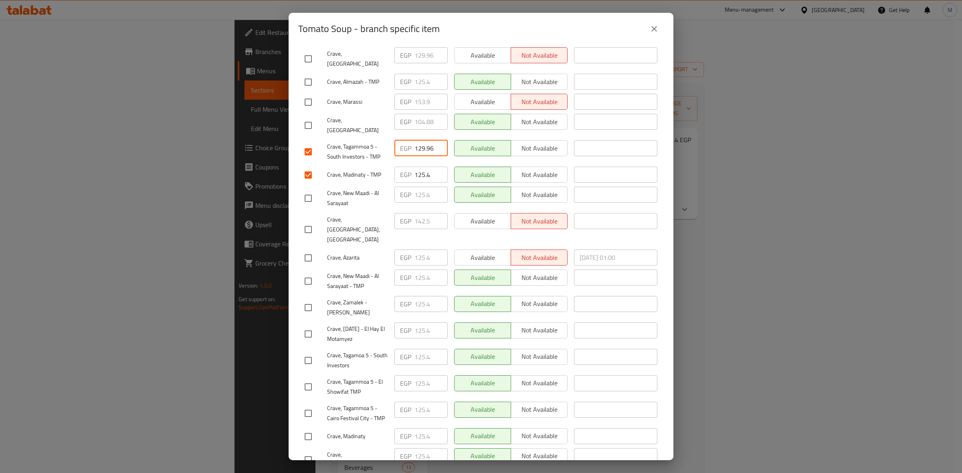
click at [421, 140] on input "129.96" at bounding box center [430, 148] width 33 height 16
paste input "5.4"
type input "125.4"
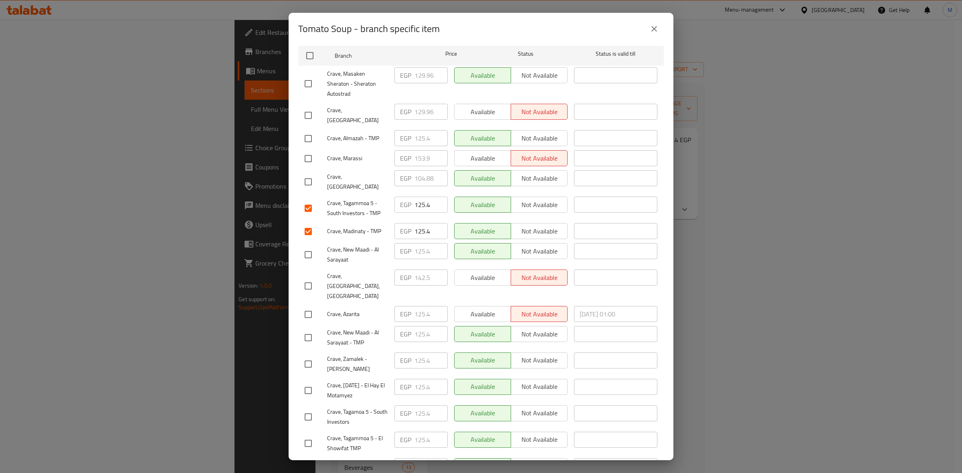
scroll to position [127, 0]
click at [309, 79] on input "checkbox" at bounding box center [308, 86] width 17 height 17
checkbox input "true"
click at [421, 74] on input "129.96" at bounding box center [430, 78] width 33 height 16
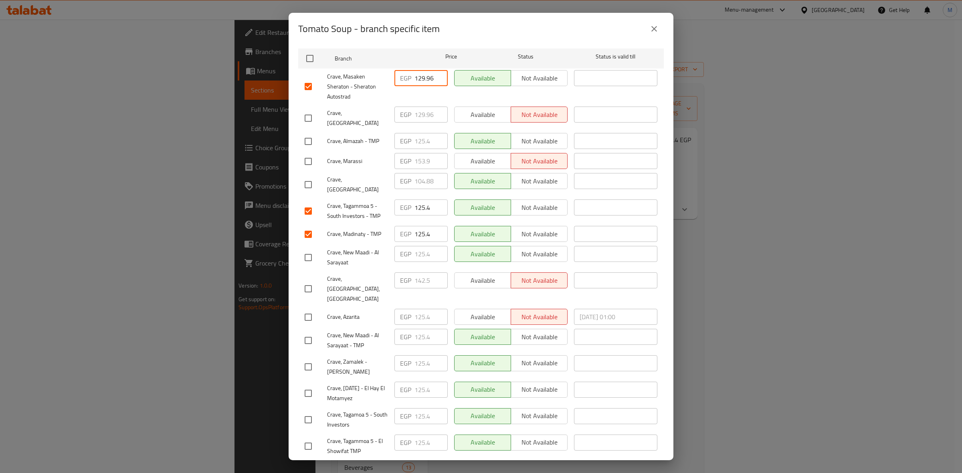
paste input "5.4"
type input "125.4"
click at [306, 112] on input "checkbox" at bounding box center [308, 118] width 17 height 17
checkbox input "true"
click at [420, 113] on input "129.96" at bounding box center [430, 115] width 33 height 16
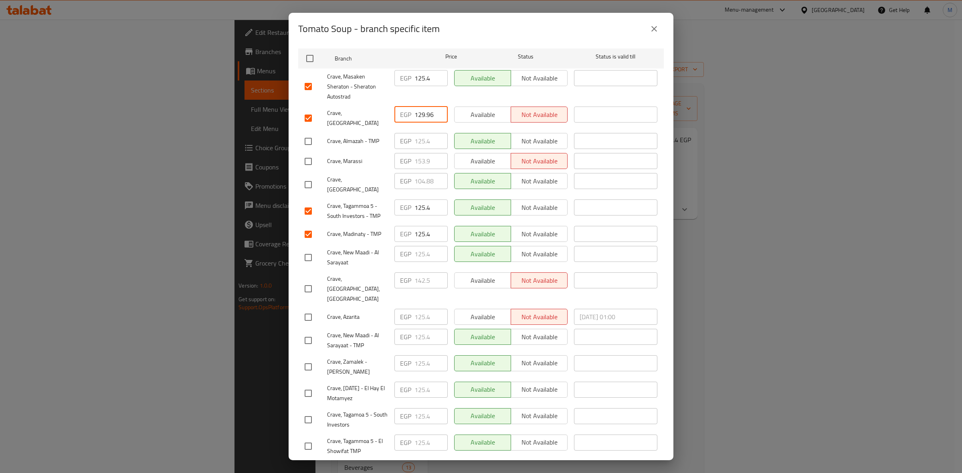
click at [420, 113] on input "129.96" at bounding box center [430, 115] width 33 height 16
paste input "5.4"
type input "125.4"
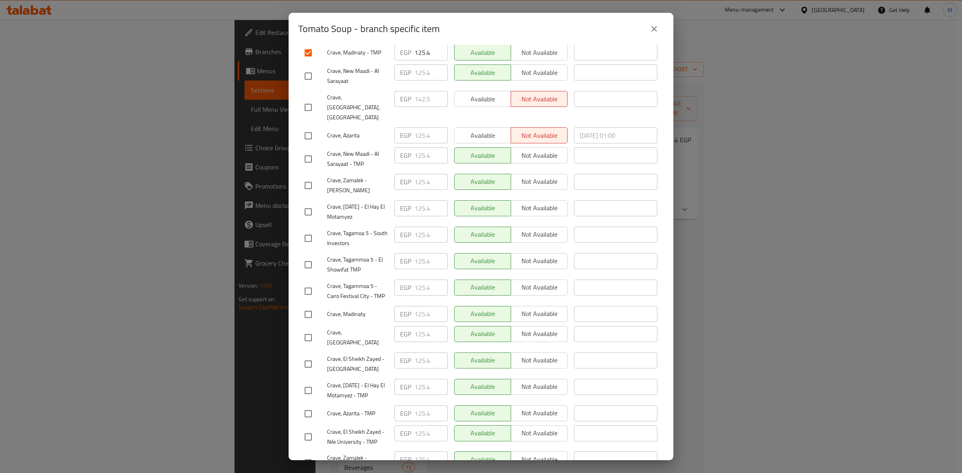
scroll to position [321, 0]
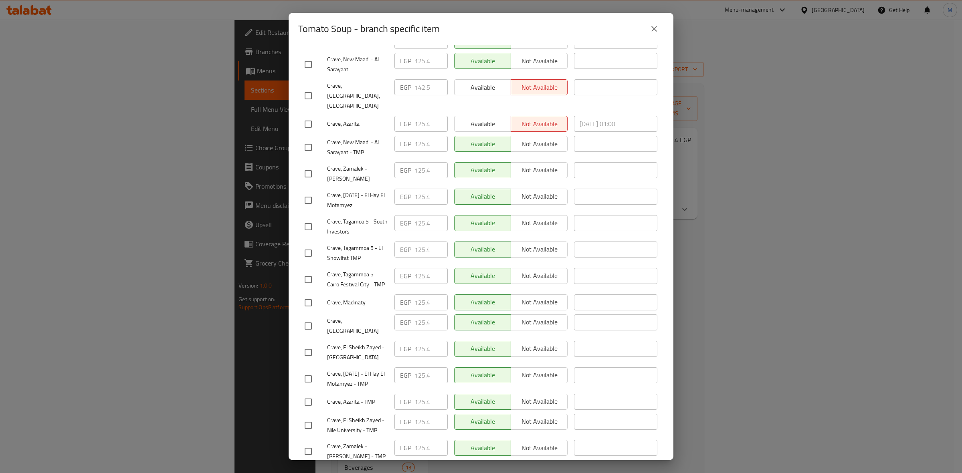
click at [504, 471] on span "Save" at bounding box center [481, 476] width 353 height 10
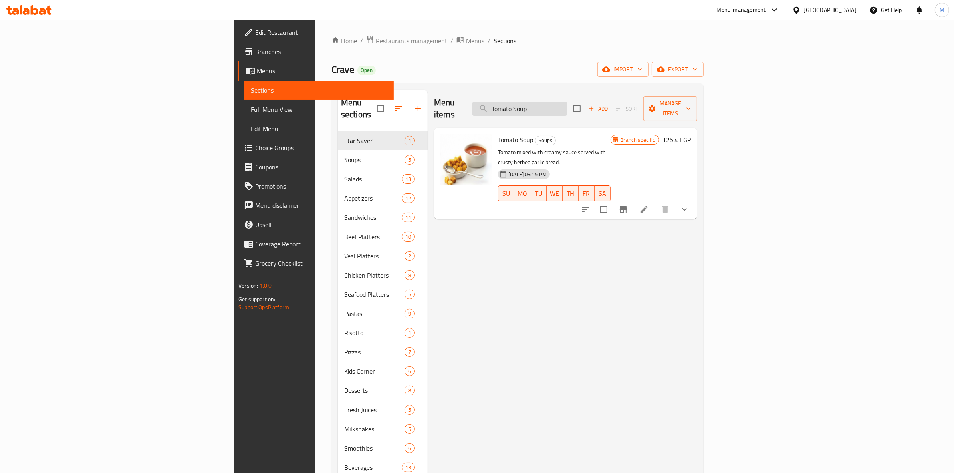
click at [567, 104] on input "Tomato Soup" at bounding box center [520, 109] width 95 height 14
paste input "شوربة بصل"
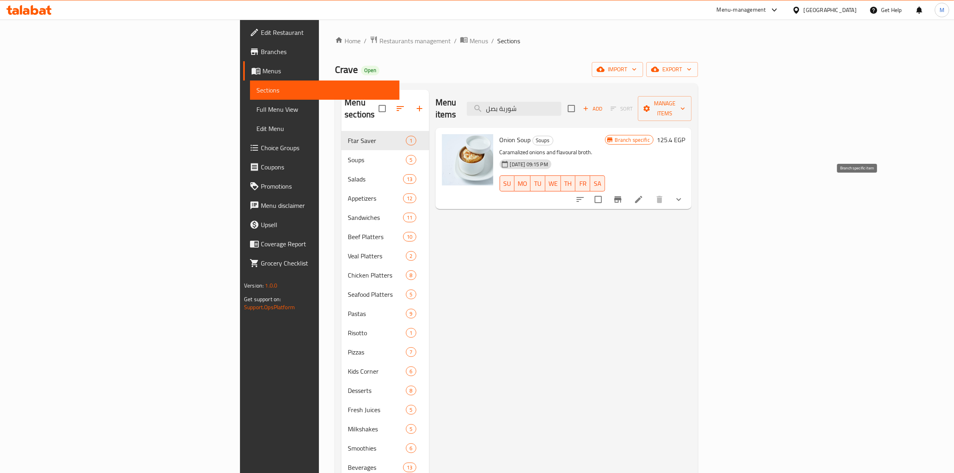
type input "شوربة بصل"
click at [622, 196] on icon "Branch-specific-item" at bounding box center [617, 199] width 7 height 6
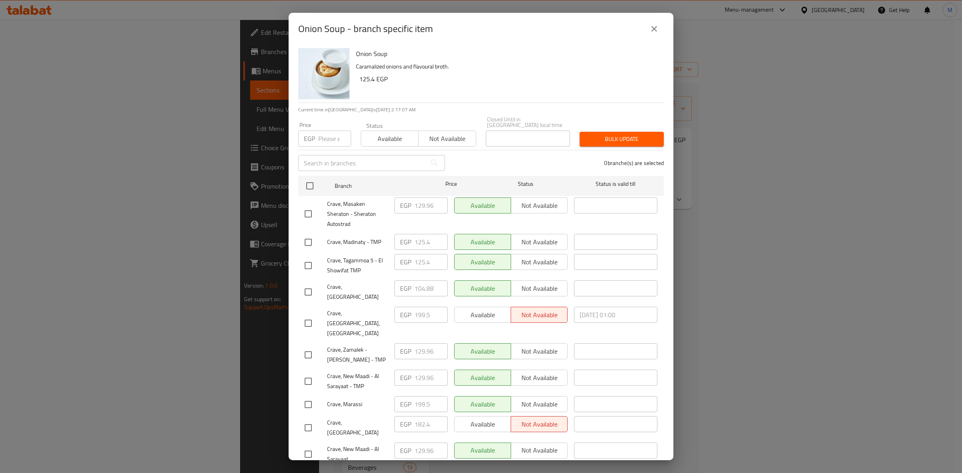
click at [305, 234] on input "checkbox" at bounding box center [308, 242] width 17 height 17
checkbox input "true"
click at [421, 237] on input "125.4" at bounding box center [430, 242] width 33 height 16
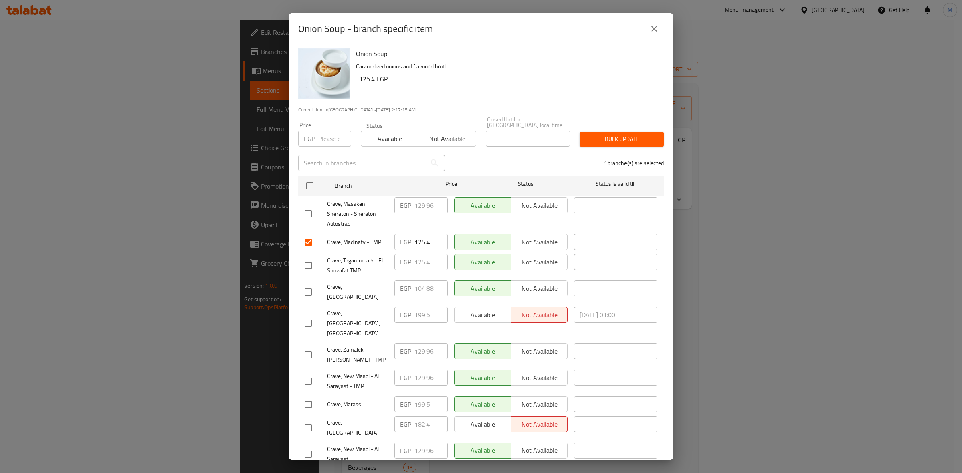
click at [317, 347] on div at bounding box center [316, 355] width 22 height 17
click at [308, 347] on input "checkbox" at bounding box center [308, 355] width 17 height 17
checkbox input "true"
click at [418, 343] on input "129.96" at bounding box center [430, 351] width 33 height 16
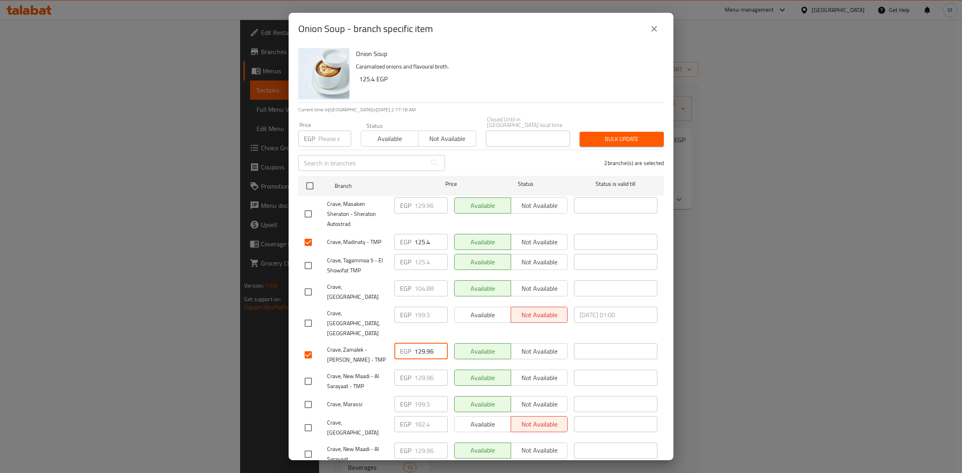
paste input "5.4"
click at [418, 343] on input "129.96" at bounding box center [430, 351] width 33 height 16
type input "125.4"
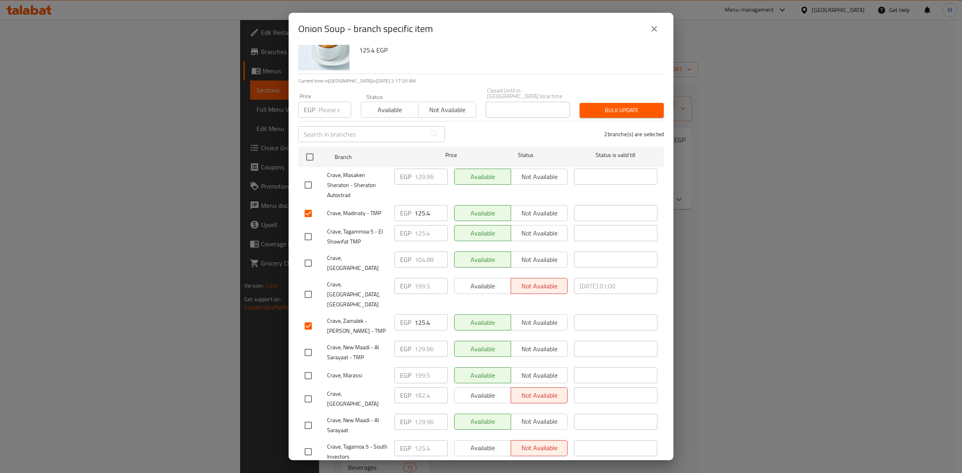
scroll to position [46, 0]
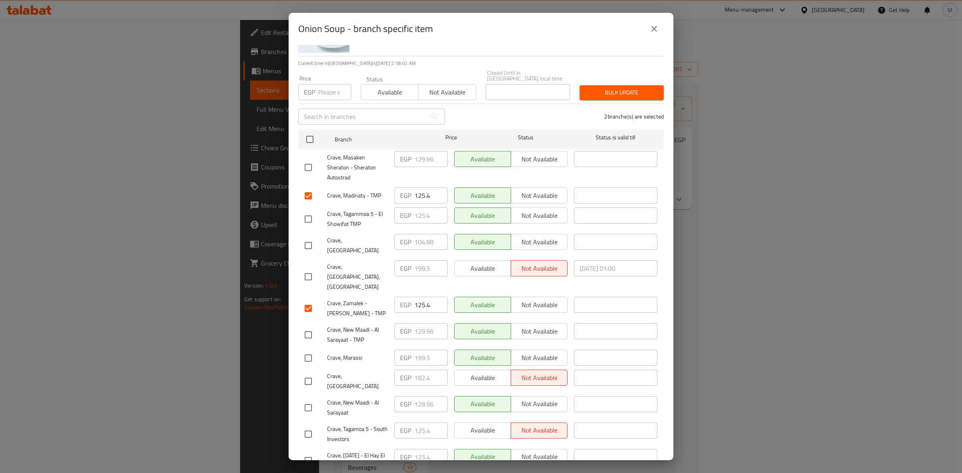
click at [311, 327] on input "checkbox" at bounding box center [308, 335] width 17 height 17
checkbox input "true"
click at [423, 323] on input "129.96" at bounding box center [430, 331] width 33 height 16
paste input "5.4"
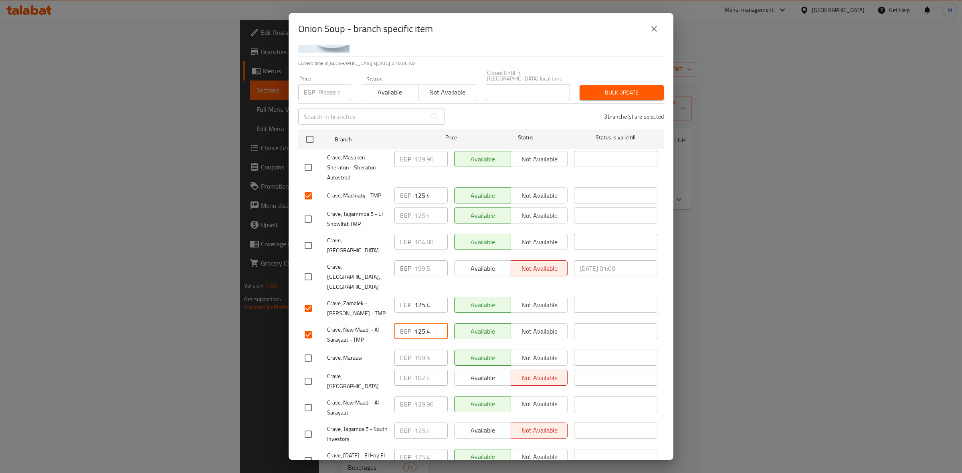
type input "125.4"
drag, startPoint x: 674, startPoint y: 289, endPoint x: 674, endPoint y: 305, distance: 16.0
click at [674, 305] on div "Onion Soup - branch specific item Onion Soup Caramalized onions and flavoural b…" at bounding box center [481, 236] width 962 height 473
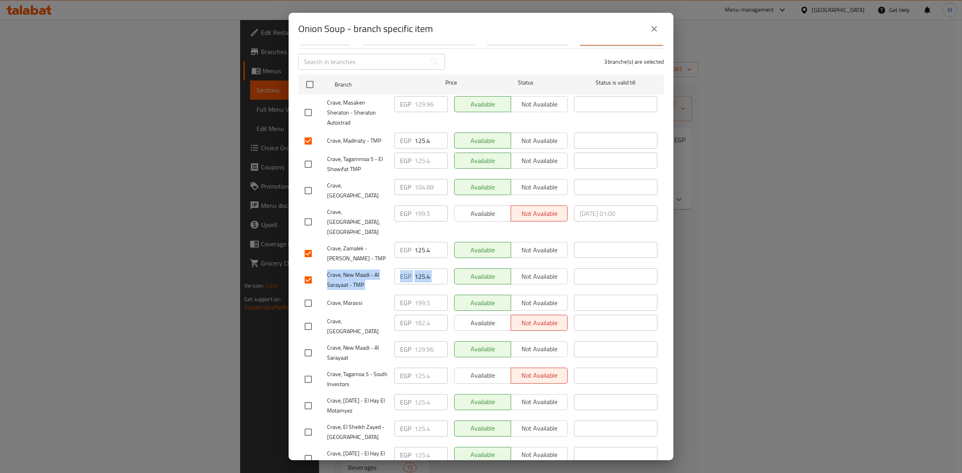
scroll to position [107, 0]
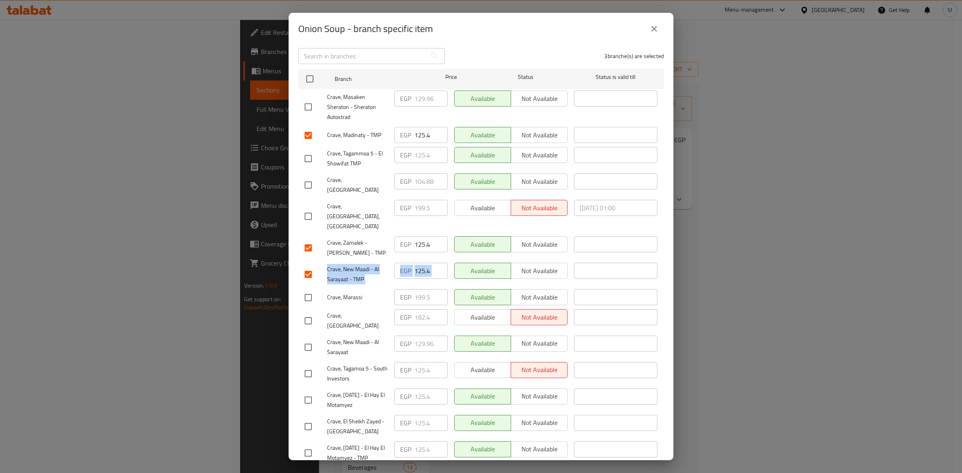
click at [313, 339] on input "checkbox" at bounding box center [308, 347] width 17 height 17
checkbox input "true"
click at [416, 336] on input "129.96" at bounding box center [430, 344] width 33 height 16
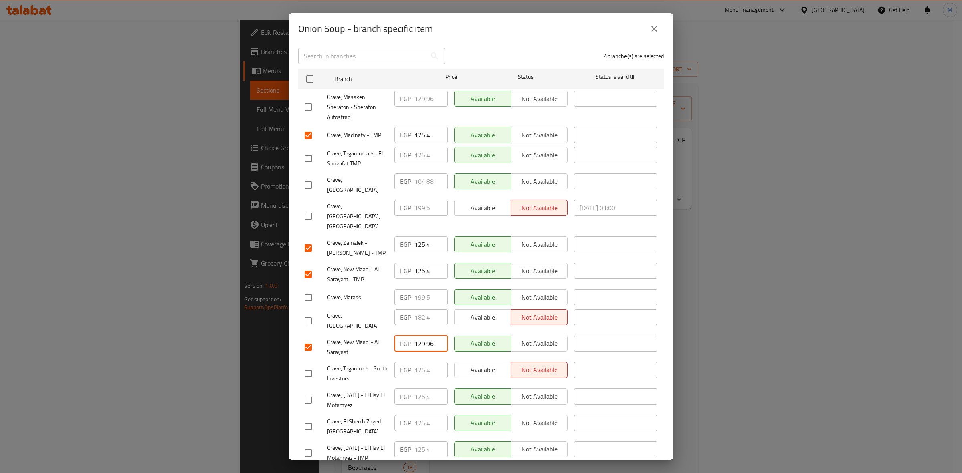
paste input "5.4"
type input "125.4"
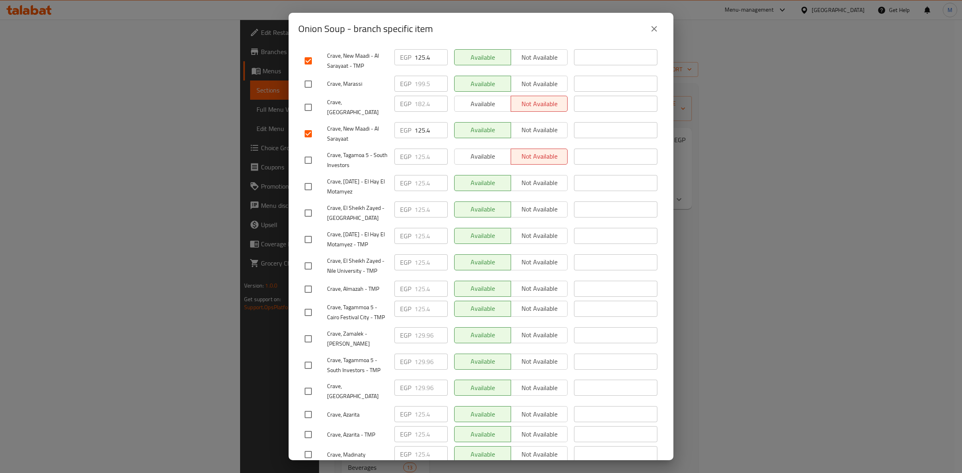
scroll to position [317, 0]
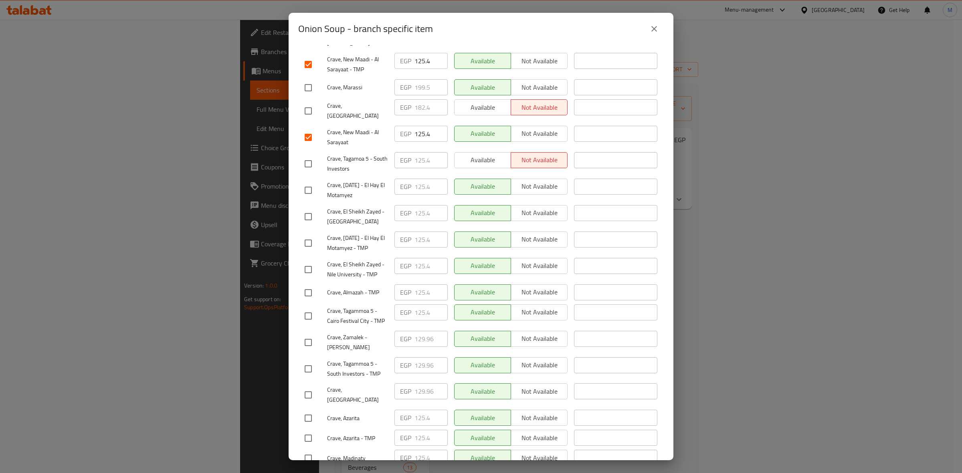
click at [311, 387] on input "checkbox" at bounding box center [308, 395] width 17 height 17
checkbox input "true"
click at [423, 384] on input "129.96" at bounding box center [430, 392] width 33 height 16
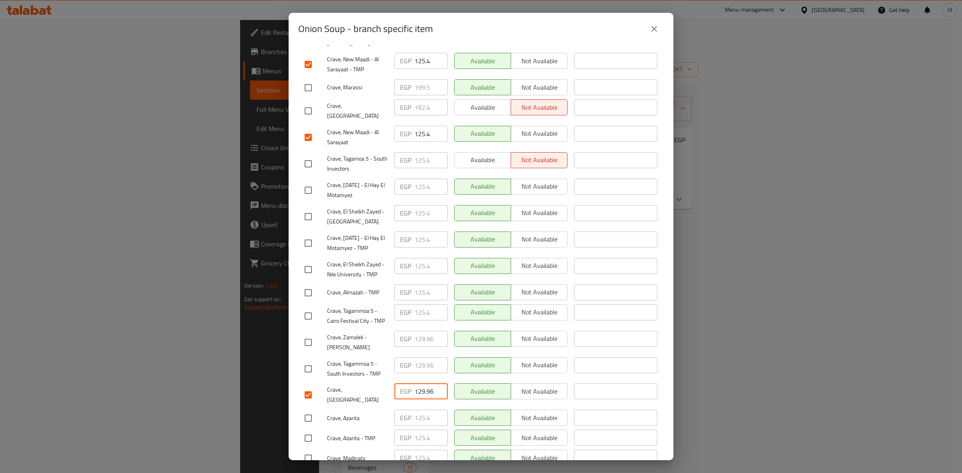
paste input "5.4"
type input "125.4"
drag, startPoint x: 375, startPoint y: 372, endPoint x: 325, endPoint y: 374, distance: 49.8
click at [325, 380] on div "Crave, [GEOGRAPHIC_DATA]" at bounding box center [346, 395] width 90 height 30
copy span "Crave, [GEOGRAPHIC_DATA]"
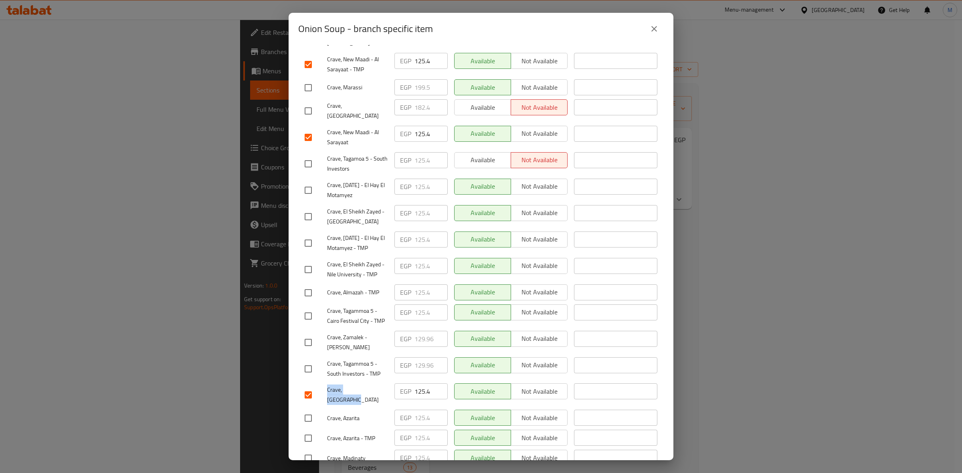
click at [310, 361] on input "checkbox" at bounding box center [308, 369] width 17 height 17
checkbox input "true"
click at [427, 358] on input "129.96" at bounding box center [430, 366] width 33 height 16
paste input "number"
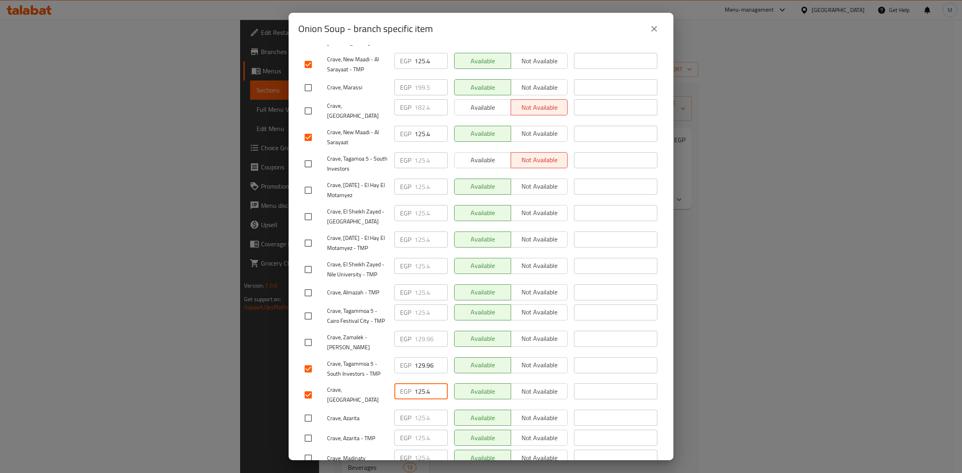
click at [418, 384] on input "125.4" at bounding box center [430, 392] width 33 height 16
click at [421, 358] on input "129.96" at bounding box center [430, 366] width 33 height 16
paste input "5.4"
type input "125.4"
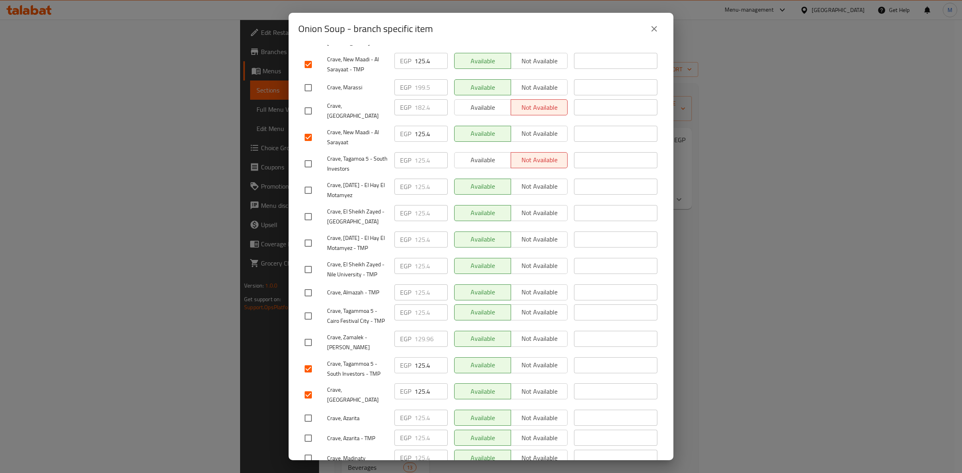
click at [308, 334] on input "checkbox" at bounding box center [308, 342] width 17 height 17
checkbox input "true"
click at [419, 331] on input "129.96" at bounding box center [430, 339] width 33 height 16
paste input "5.4"
type input "125.4"
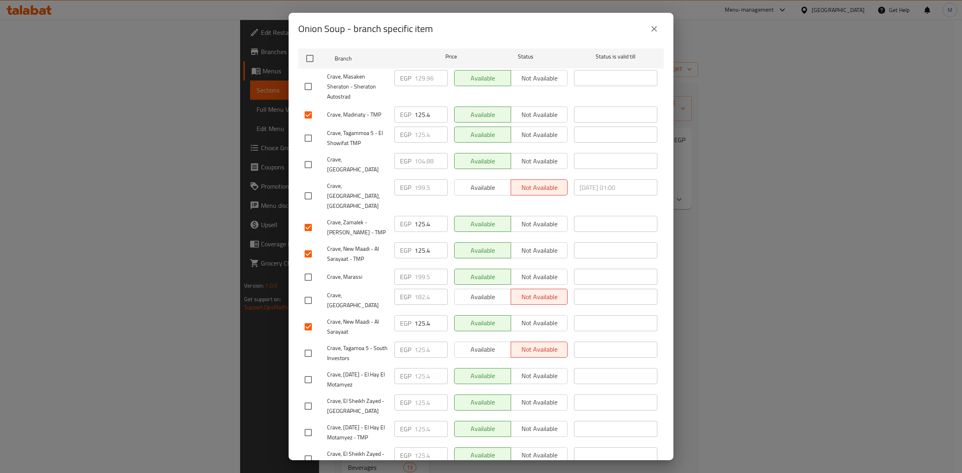
scroll to position [107, 0]
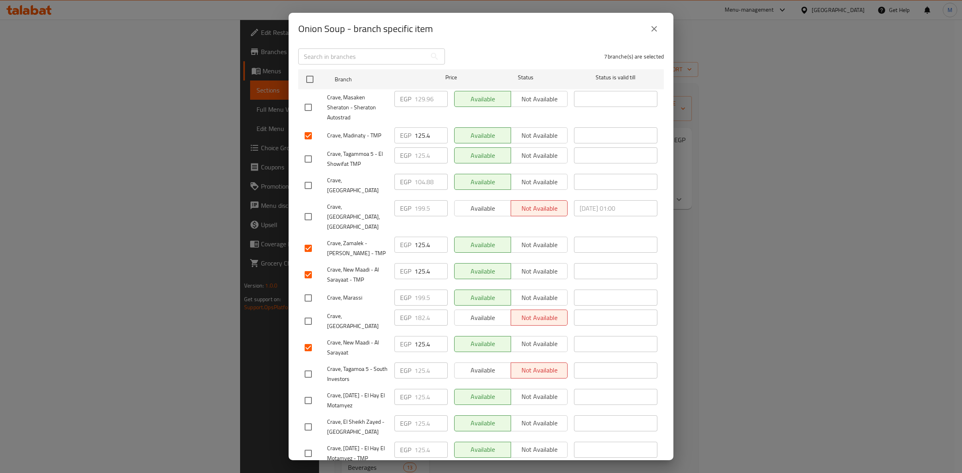
click at [310, 103] on input "checkbox" at bounding box center [308, 107] width 17 height 17
checkbox input "true"
click at [422, 96] on input "129.96" at bounding box center [430, 99] width 33 height 16
paste input "5.4"
drag, startPoint x: 356, startPoint y: 115, endPoint x: 325, endPoint y: 97, distance: 36.3
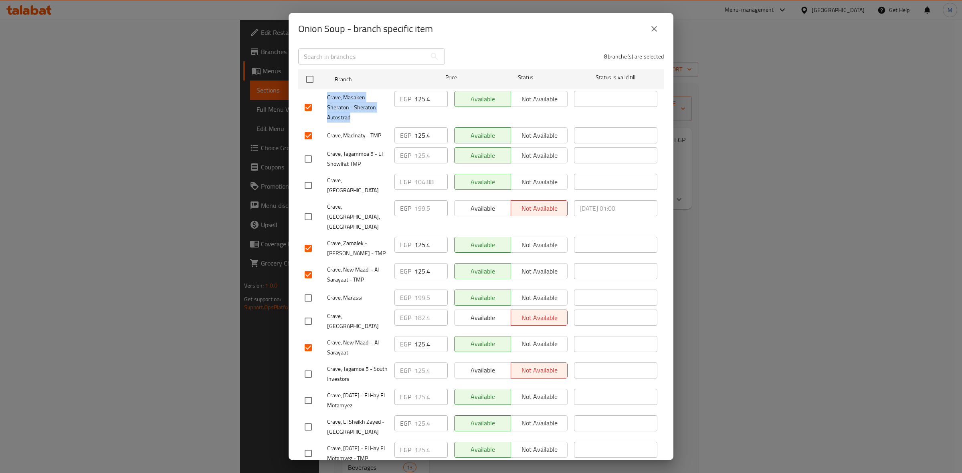
click at [325, 97] on div "Crave, Masaken Sheraton - Sheraton Autostrad" at bounding box center [346, 108] width 90 height 40
copy span "Crave, Masaken Sheraton - Sheraton Autostrad"
type input "129.96"
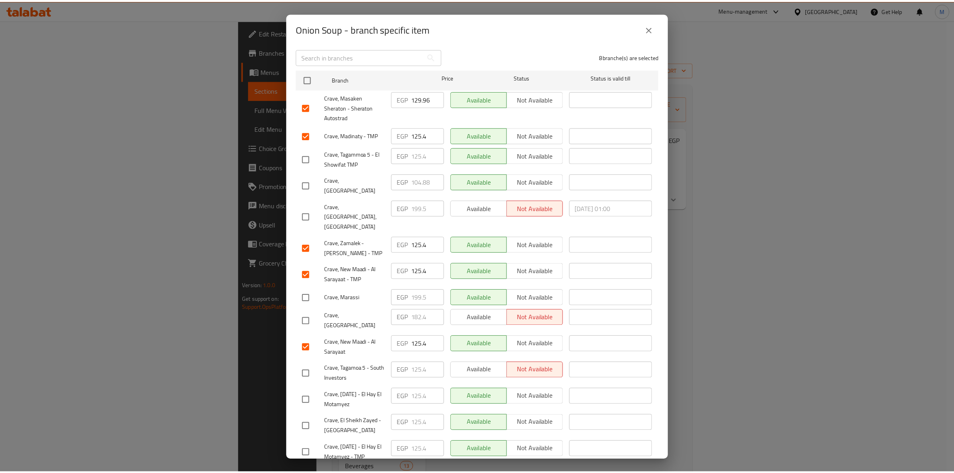
scroll to position [321, 0]
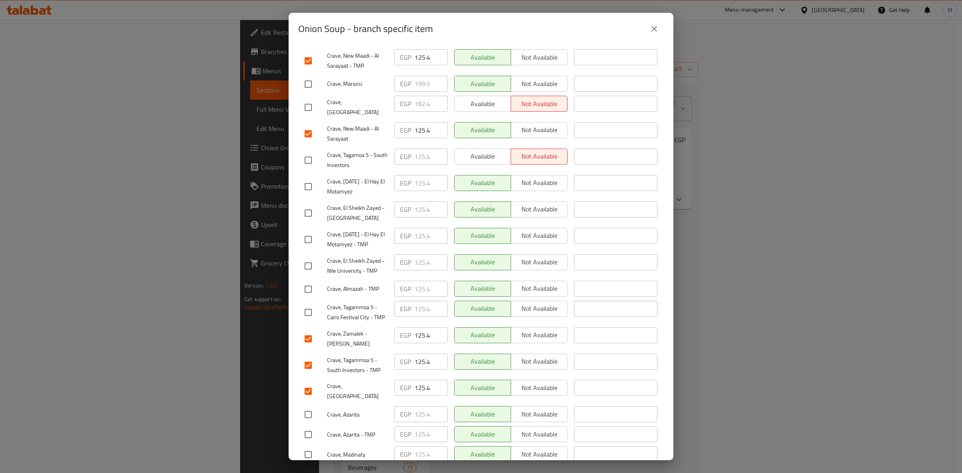
click at [553, 471] on span "Save" at bounding box center [481, 476] width 353 height 10
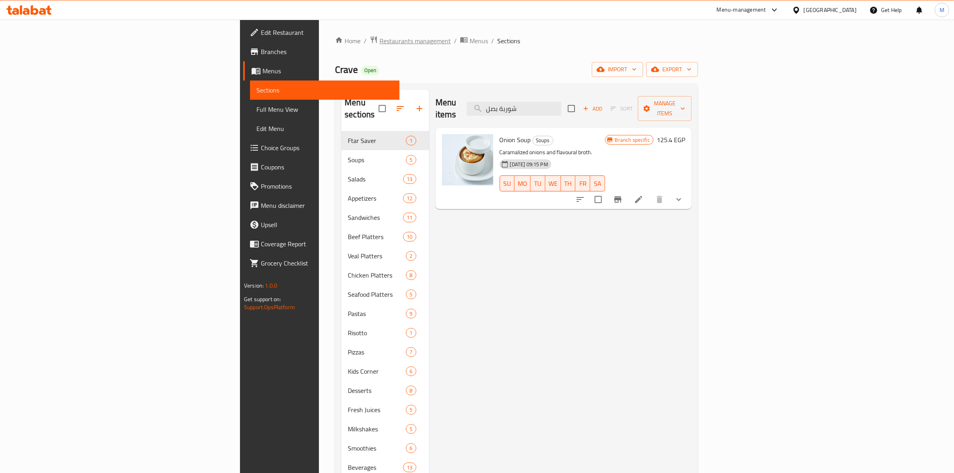
click at [380, 39] on span "Restaurants management" at bounding box center [415, 41] width 71 height 10
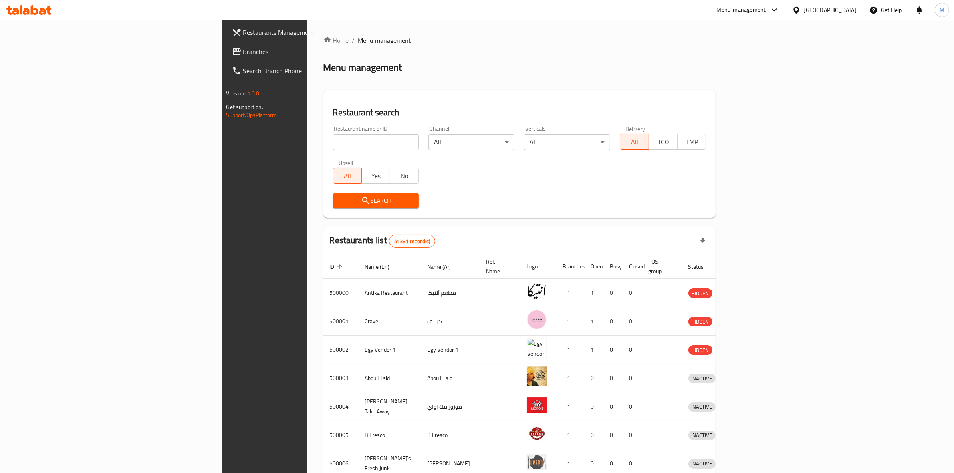
click at [333, 143] on input "search" at bounding box center [376, 142] width 86 height 16
type input "exception"
click button "Search" at bounding box center [376, 201] width 86 height 15
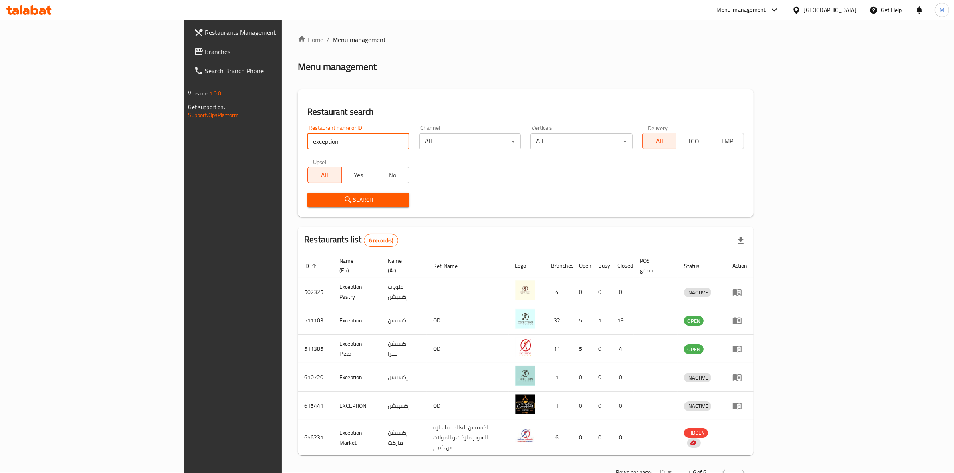
scroll to position [10, 0]
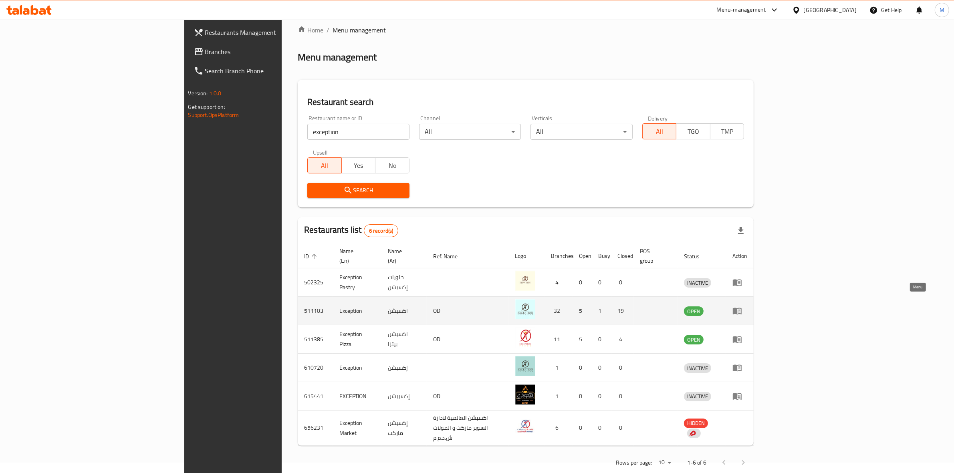
click at [742, 308] on icon "enhanced table" at bounding box center [737, 311] width 9 height 7
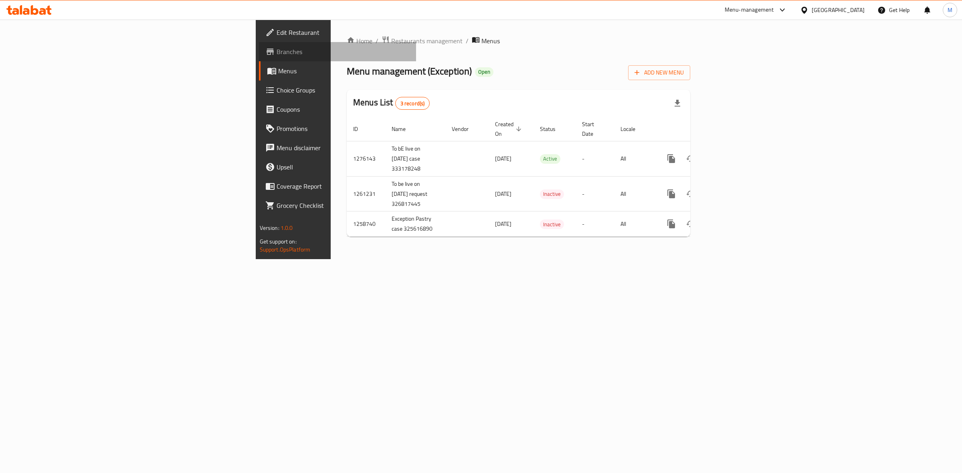
click at [277, 49] on span "Branches" at bounding box center [343, 52] width 133 height 10
